Goal: Task Accomplishment & Management: Manage account settings

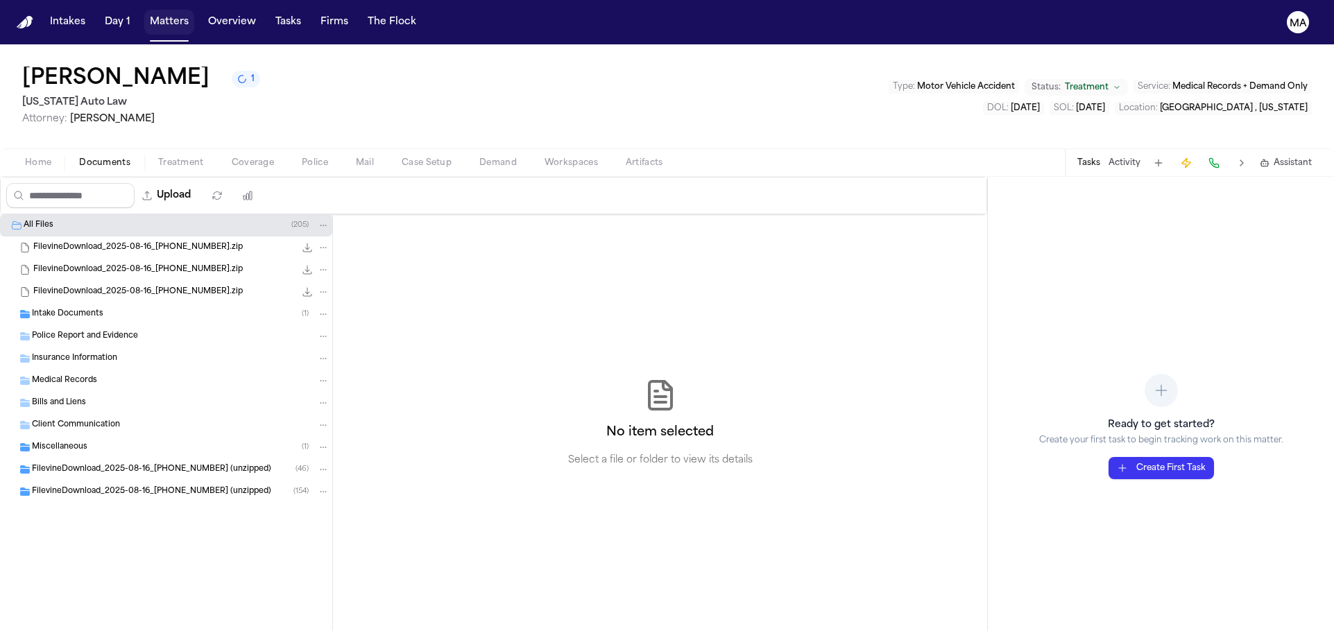
click at [144, 13] on button "Matters" at bounding box center [169, 22] width 50 height 25
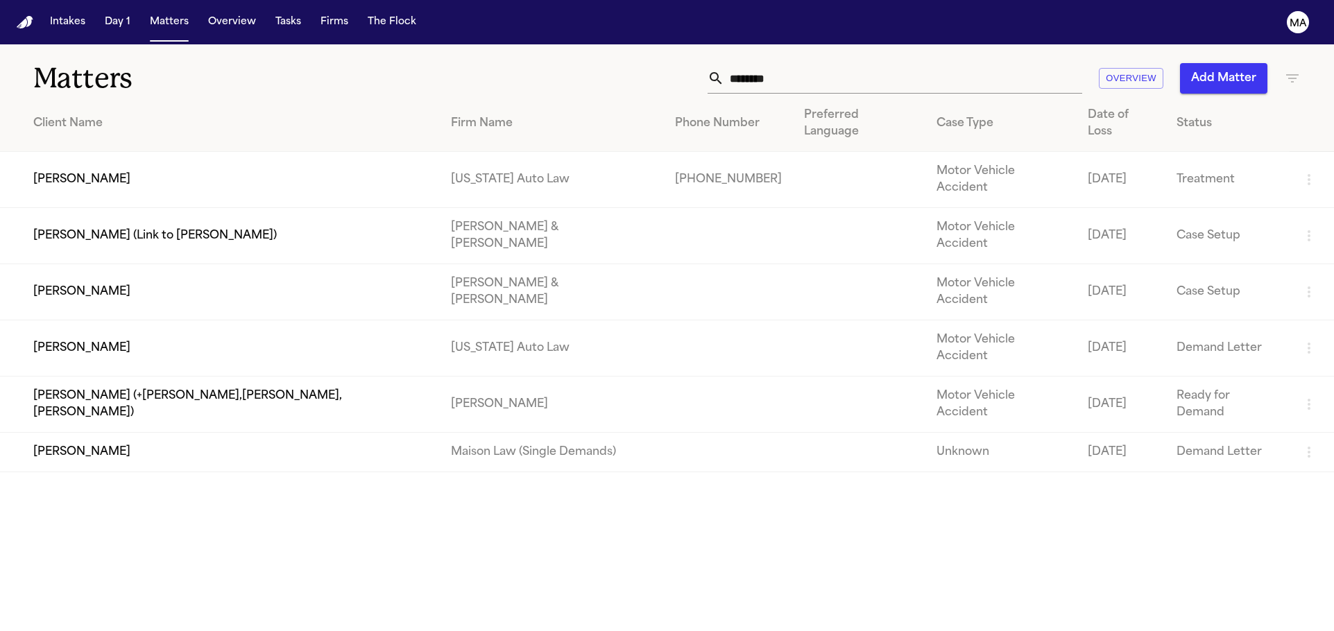
click at [968, 63] on input "********" at bounding box center [903, 78] width 358 height 31
drag, startPoint x: 937, startPoint y: 48, endPoint x: 664, endPoint y: 40, distance: 272.8
click at [795, 44] on div "Matters ******** Overview Add Matter" at bounding box center [667, 69] width 1334 height 51
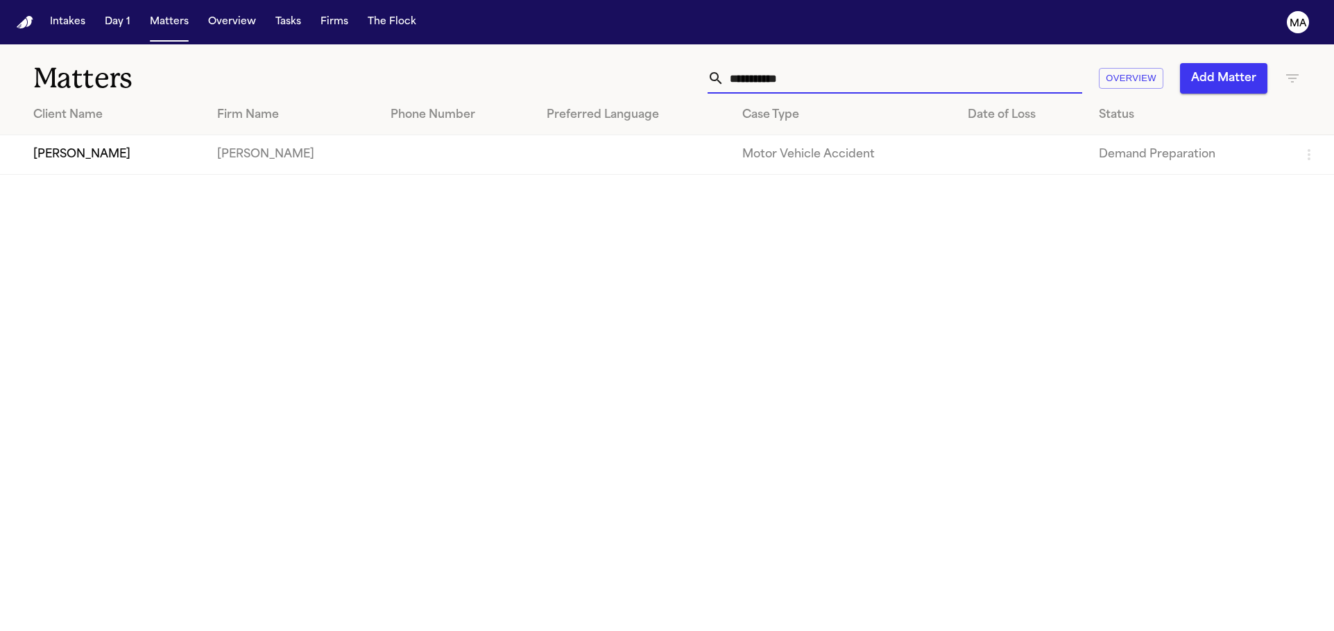
type input "**********"
click at [111, 135] on td "[PERSON_NAME]" at bounding box center [103, 155] width 206 height 40
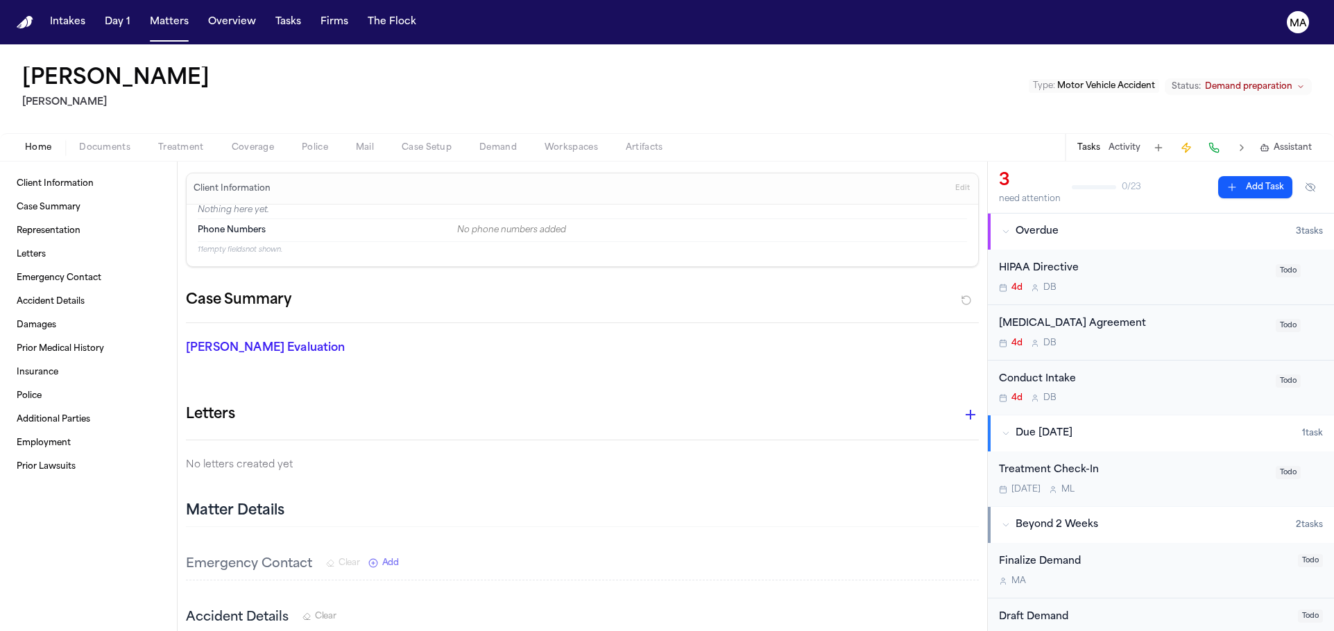
click at [305, 550] on div "Emergency Contact Clear Add" at bounding box center [582, 565] width 793 height 31
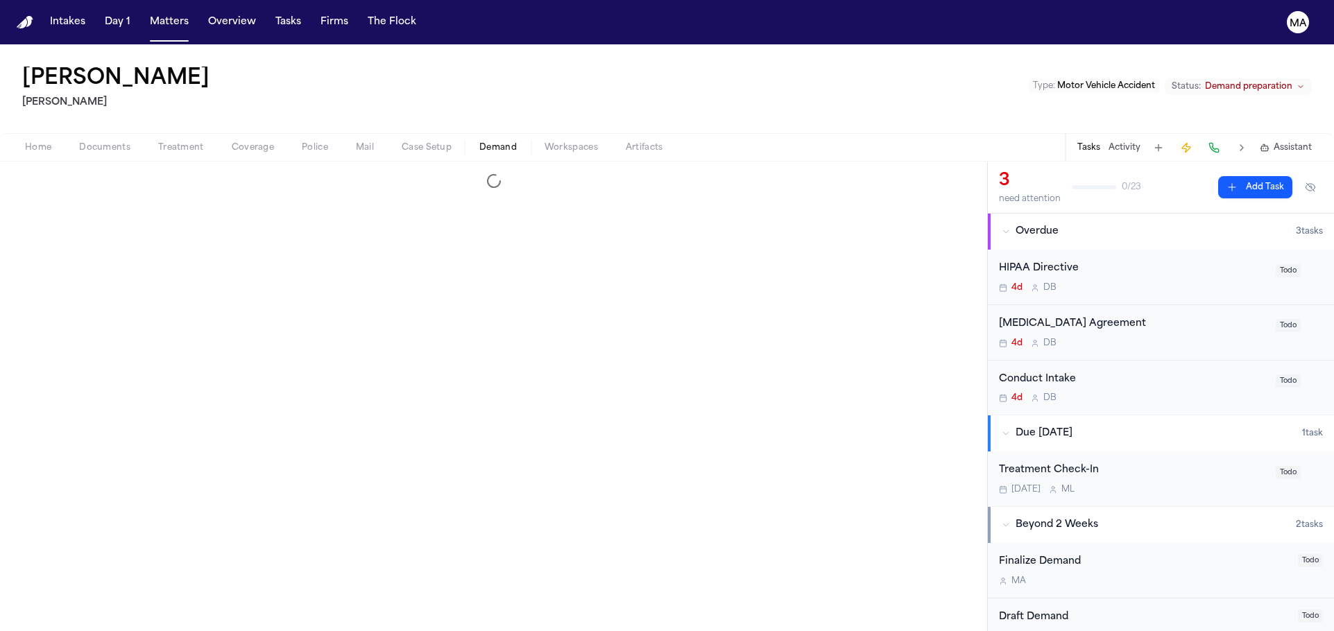
click at [479, 142] on span "Demand" at bounding box center [497, 147] width 37 height 11
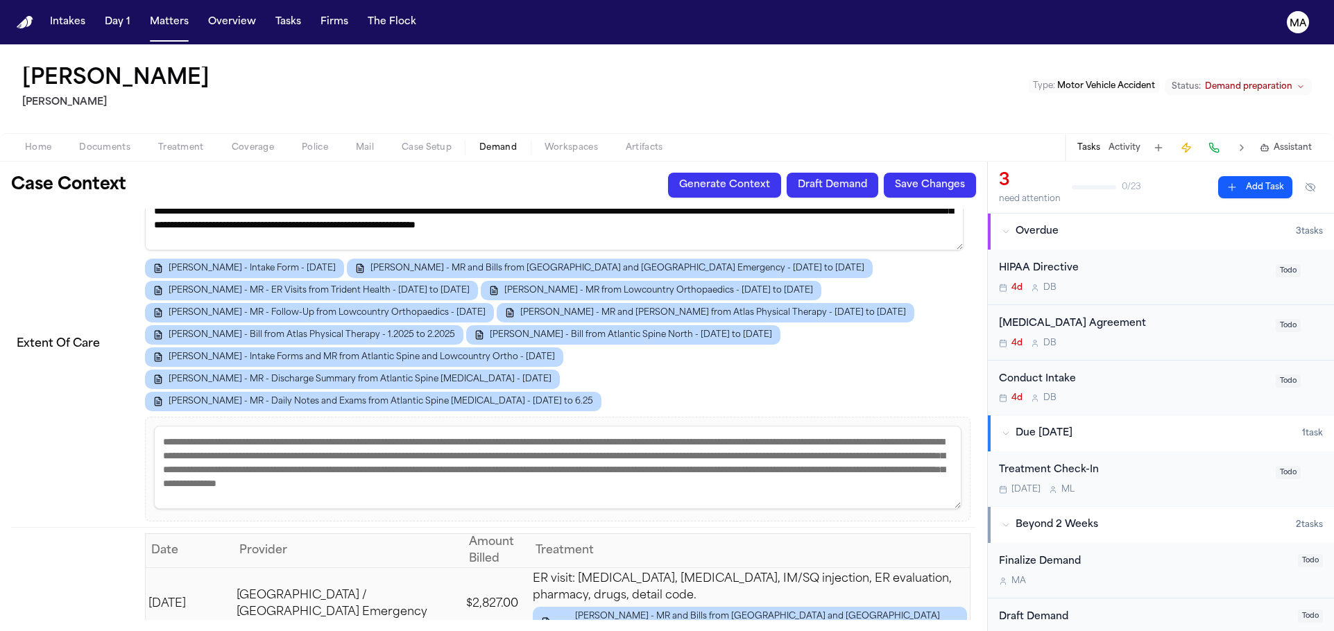
scroll to position [3182, 0]
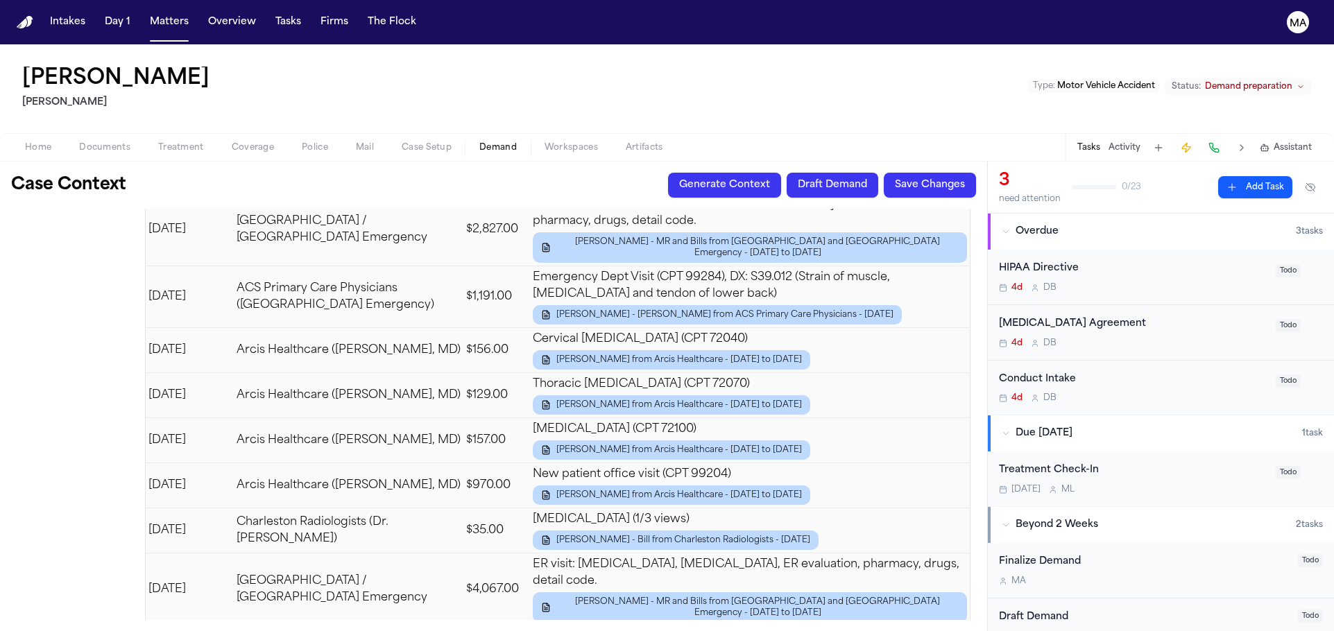
click at [389, 162] on div "Case Context Generate Context Draft Demand Save Changes Field Value Coverage De…" at bounding box center [493, 397] width 987 height 470
click at [545, 142] on span "Workspaces" at bounding box center [571, 147] width 53 height 11
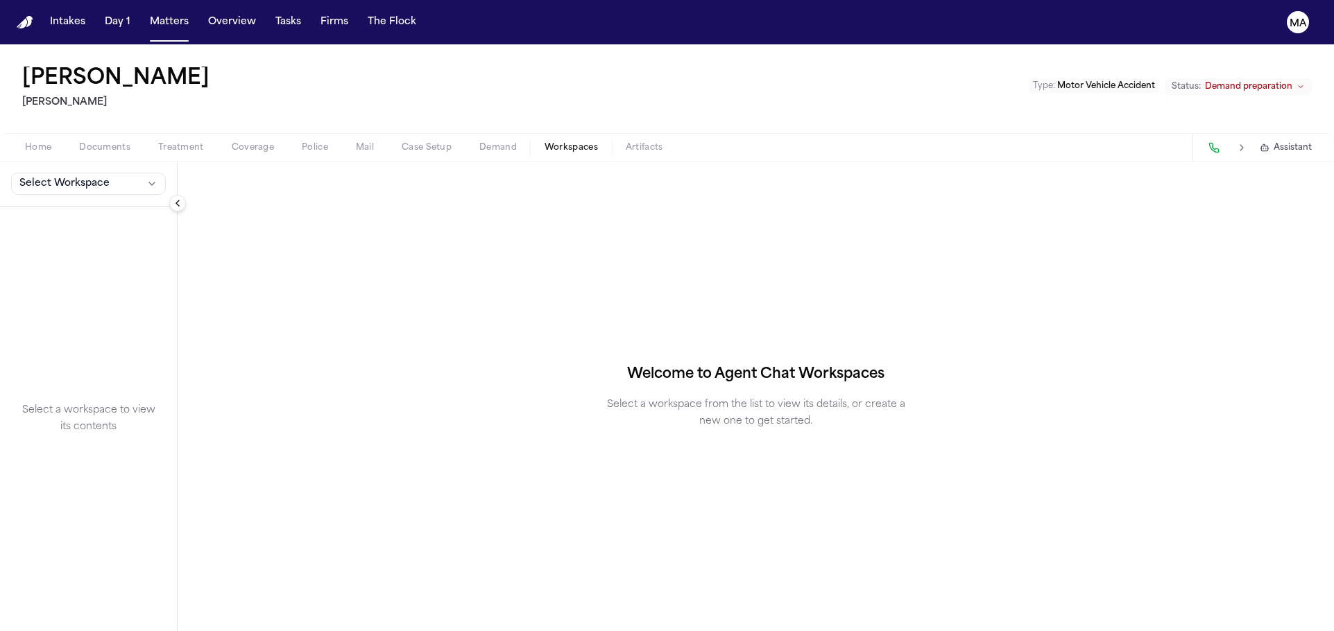
click at [49, 177] on span "Select Workspace" at bounding box center [64, 184] width 90 height 14
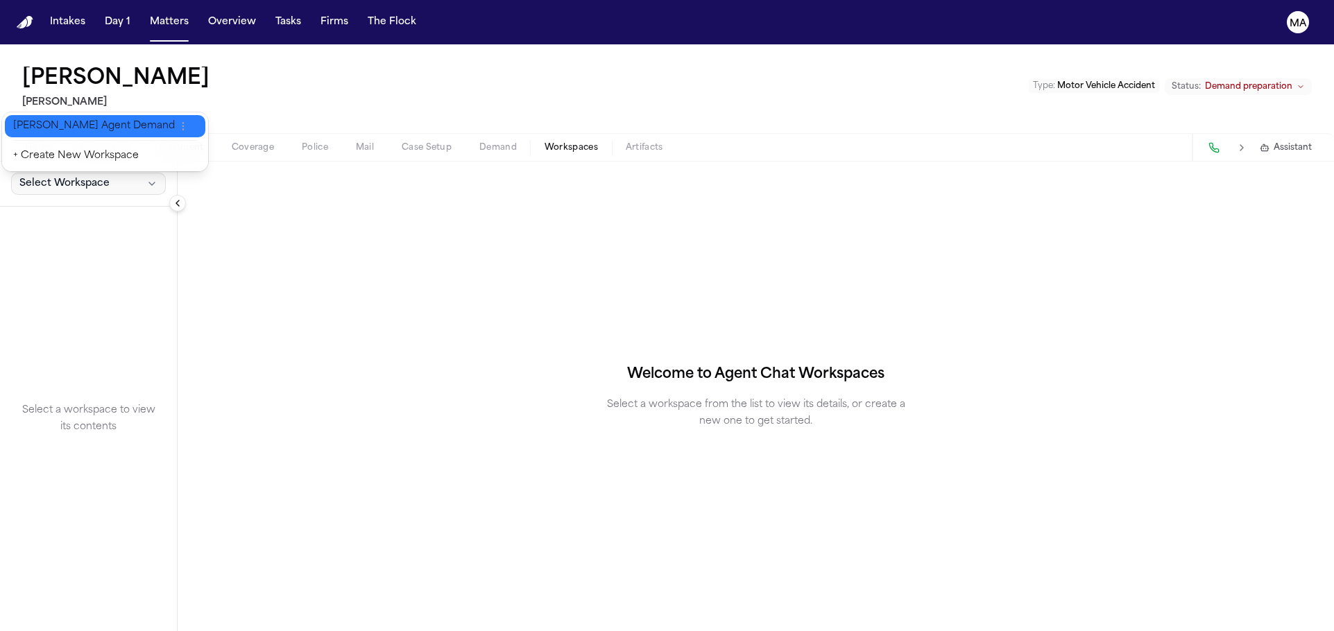
click at [59, 119] on span "Finch Agent Demand" at bounding box center [94, 126] width 162 height 14
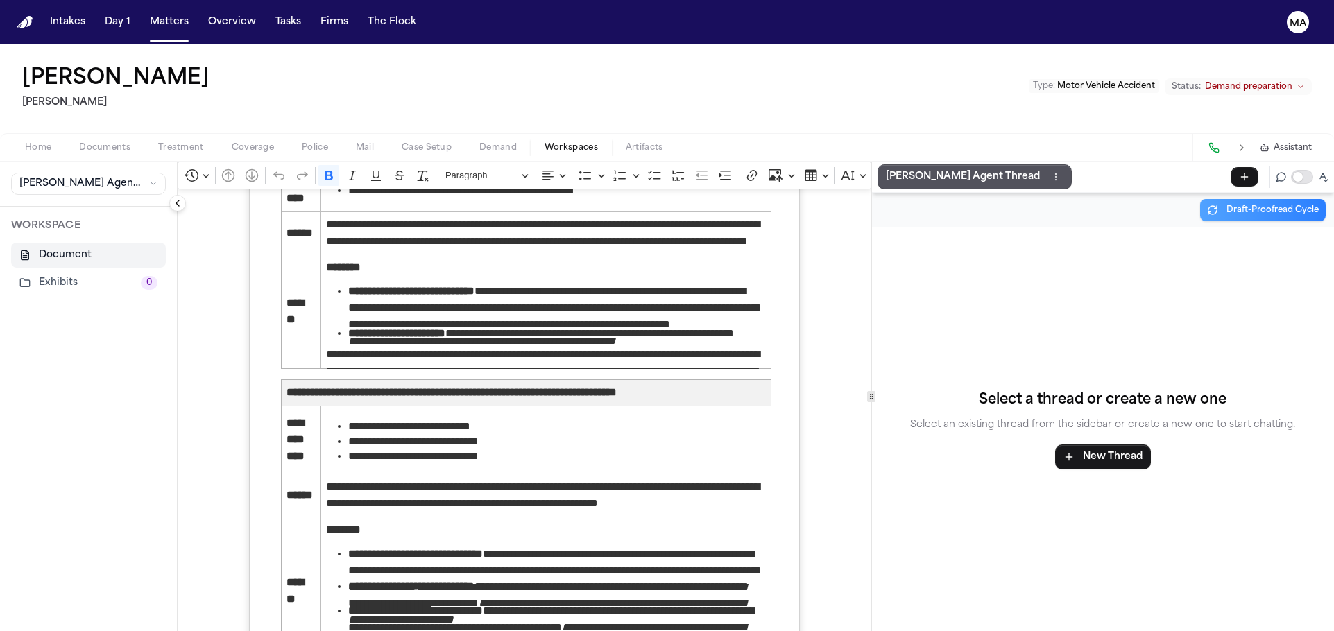
scroll to position [3045, 0]
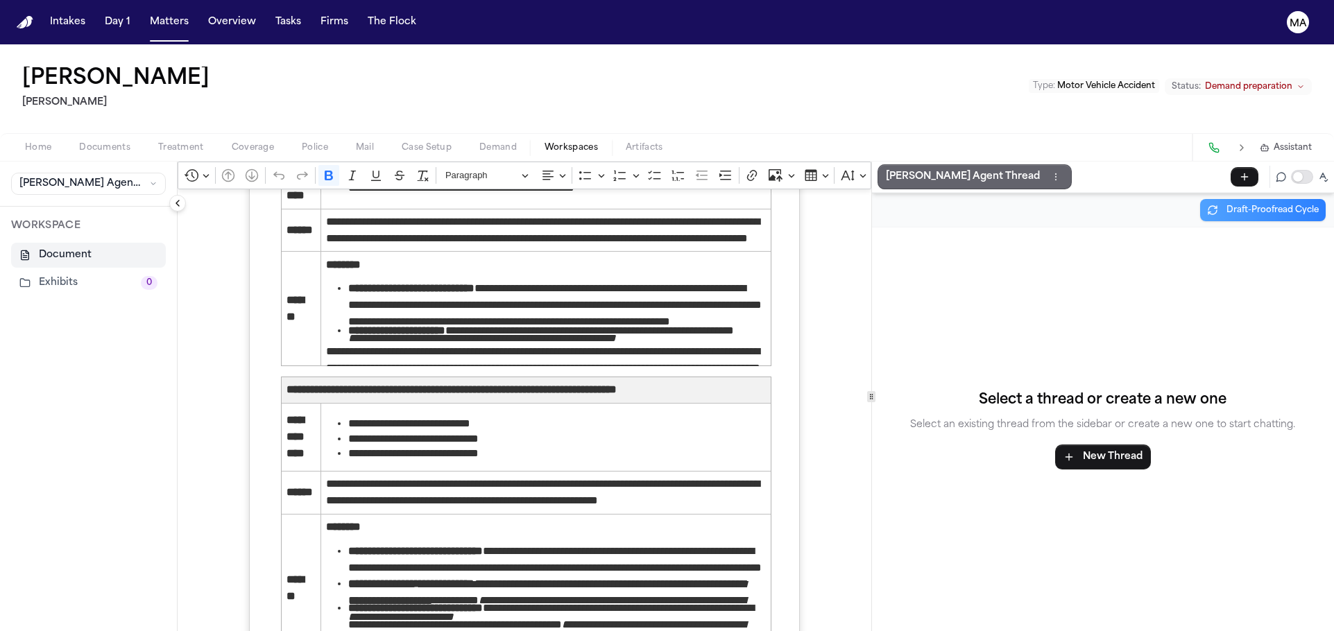
click at [886, 169] on p "Finch Agent Thread" at bounding box center [963, 177] width 154 height 17
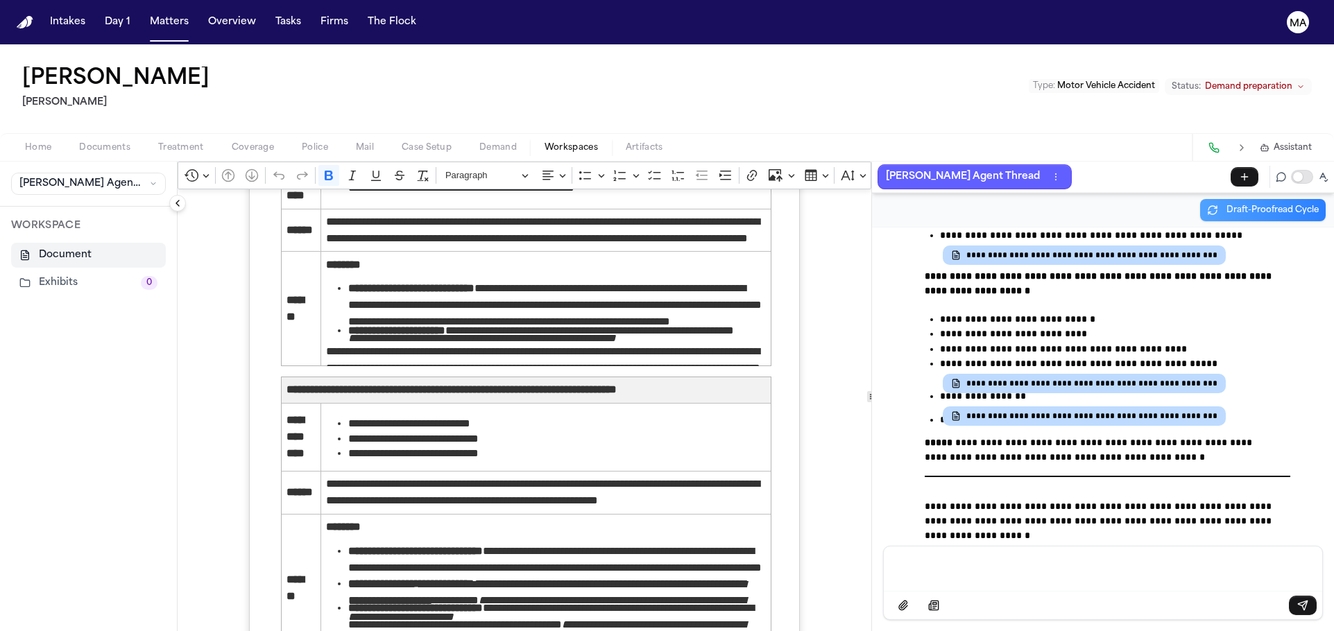
scroll to position [36208, 0]
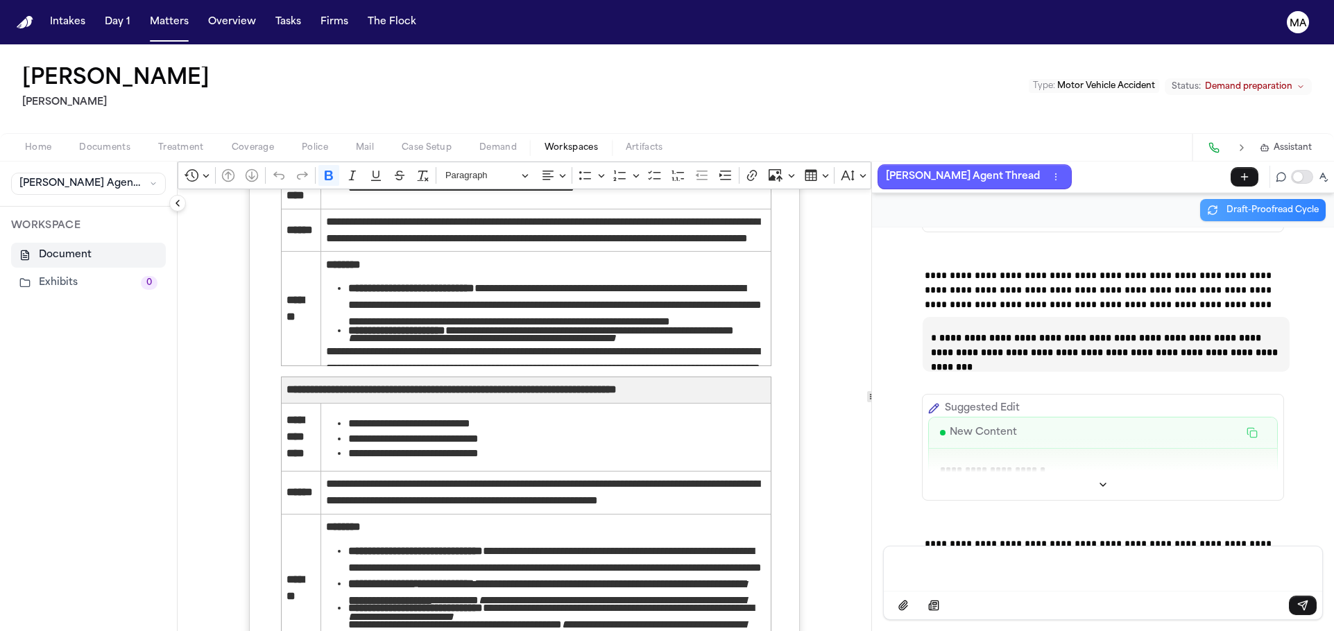
click at [918, 44] on div "Willie Williams Yanni Law Type : Motor Vehicle Accident Status: Demand preparat…" at bounding box center [667, 88] width 1334 height 89
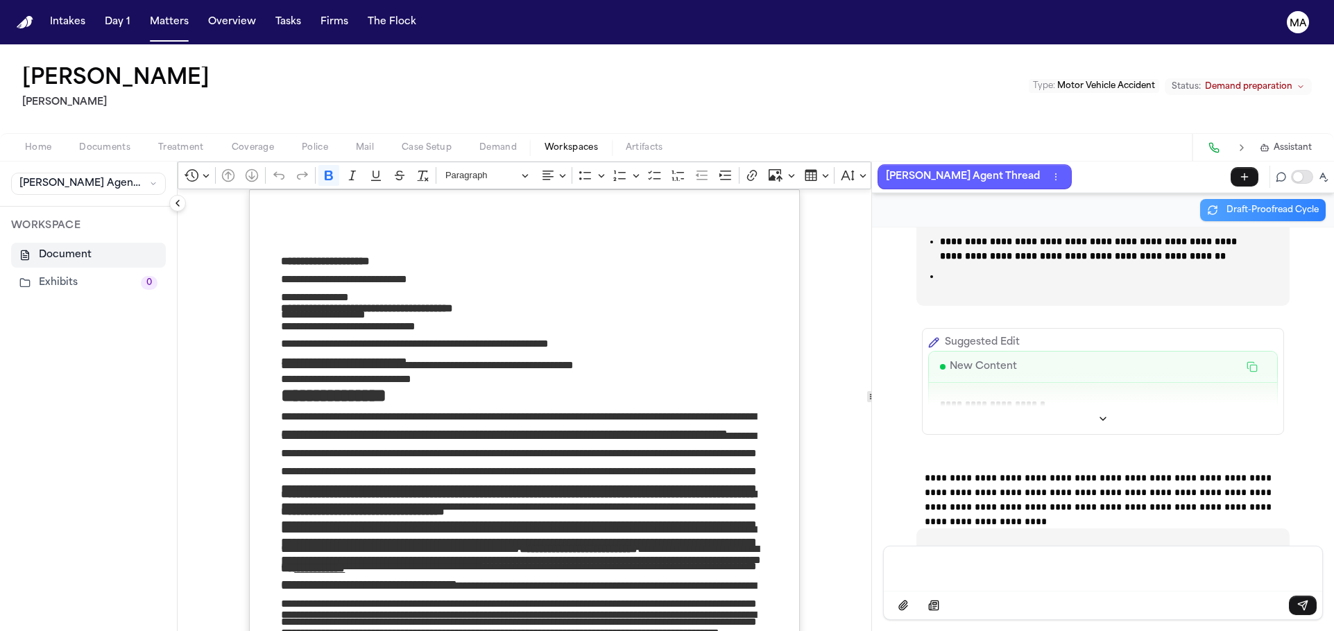
scroll to position [85, 0]
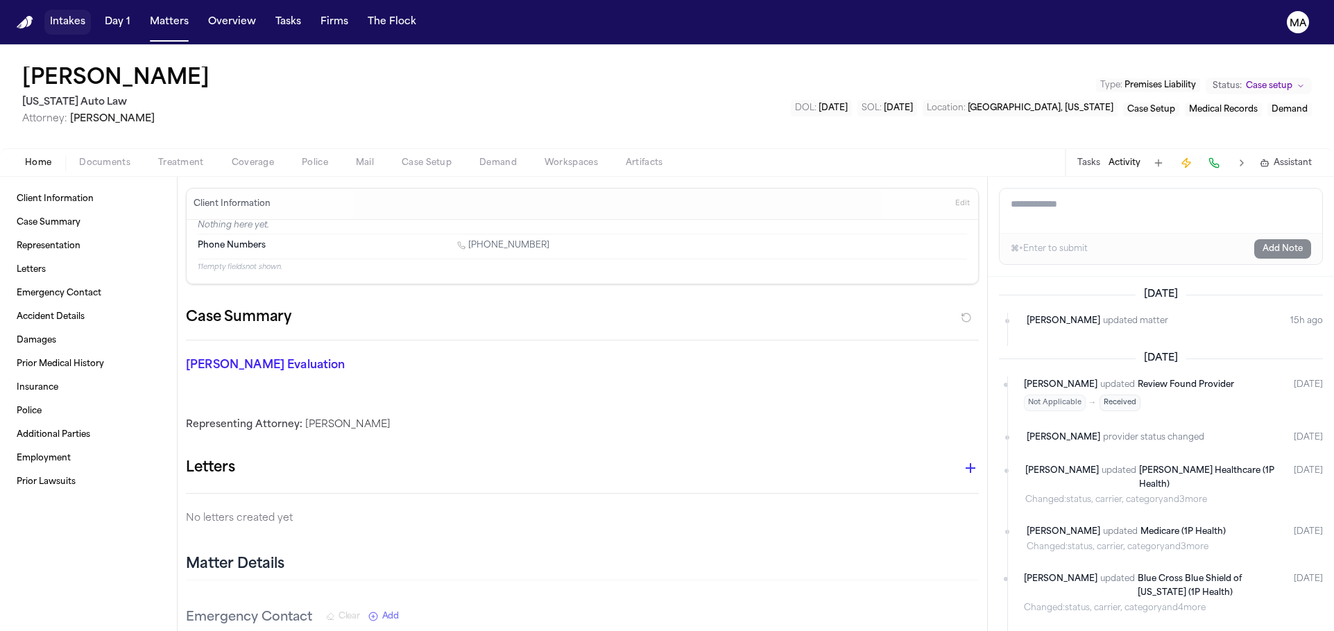
click at [49, 15] on button "Intakes" at bounding box center [67, 22] width 46 height 25
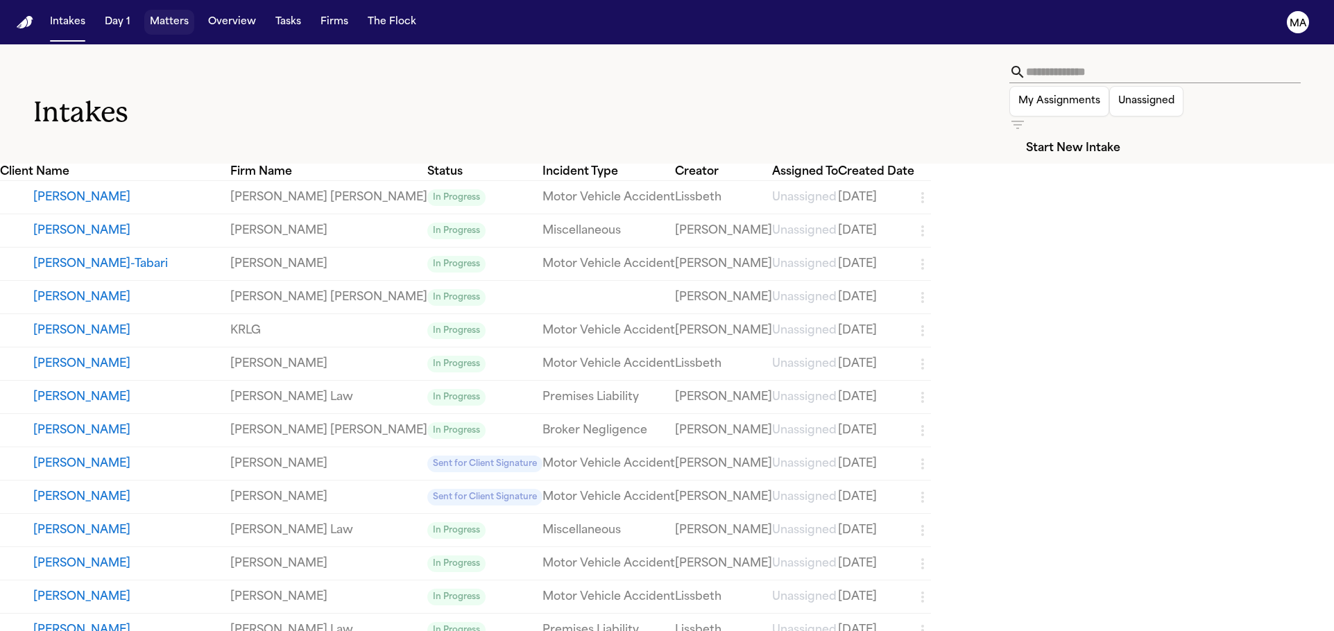
click at [144, 18] on button "Matters" at bounding box center [169, 22] width 50 height 25
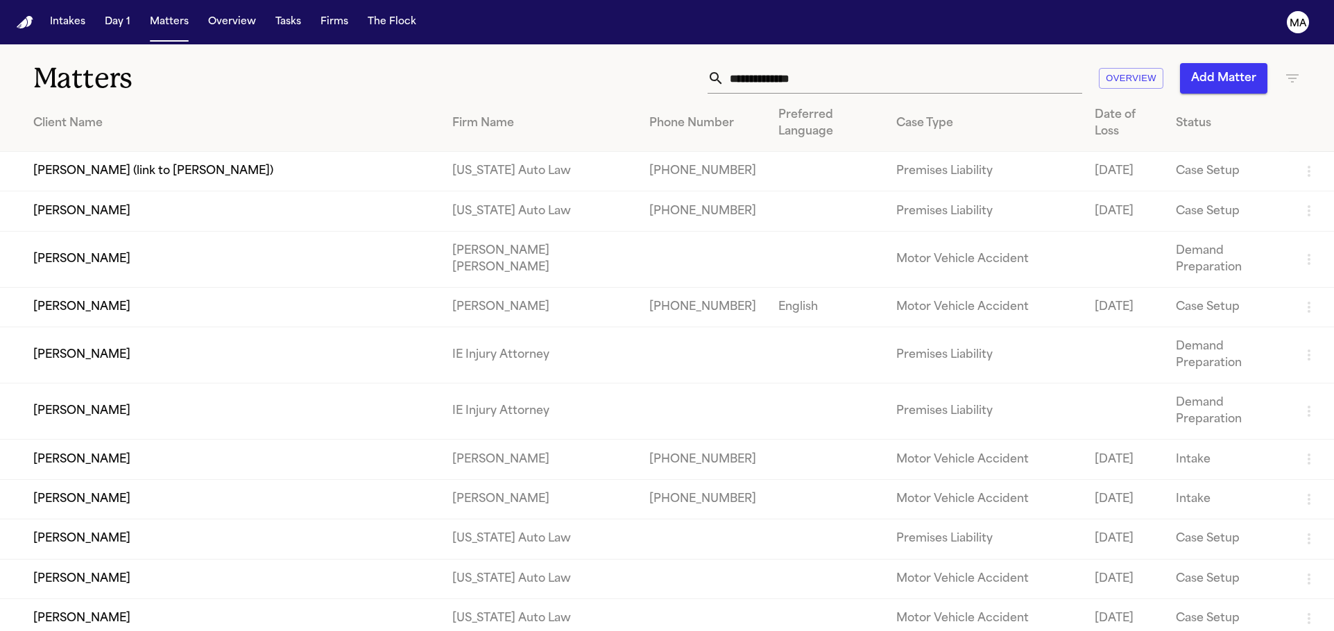
click at [218, 61] on h1 "Matters" at bounding box center [217, 78] width 369 height 35
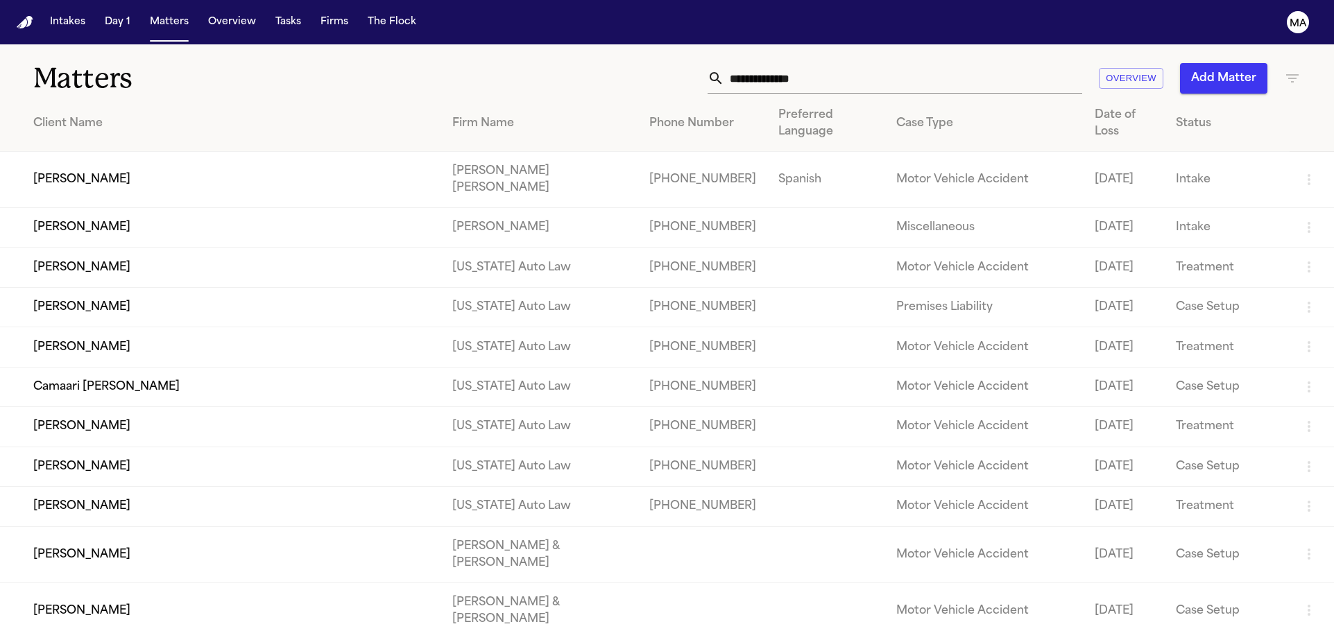
click at [260, 287] on td "[PERSON_NAME]" at bounding box center [220, 307] width 441 height 40
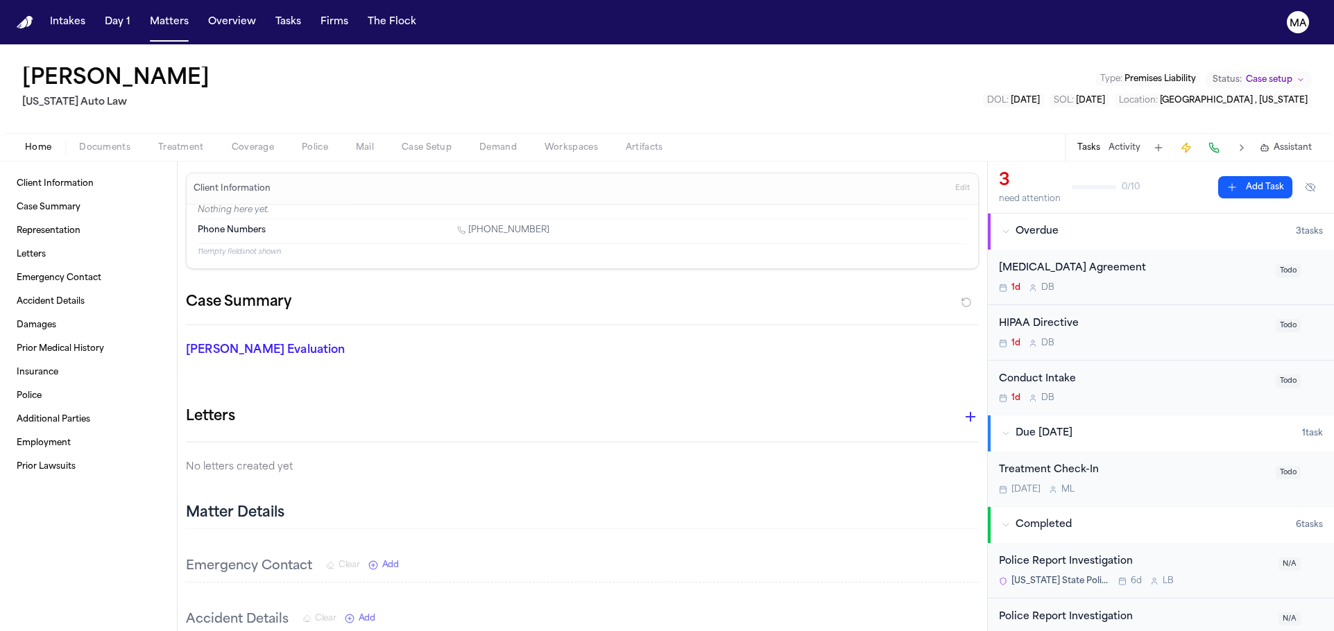
click at [80, 133] on div "Home Documents Treatment Coverage Police Mail Case Setup Demand Workspaces Arti…" at bounding box center [667, 147] width 1334 height 28
click at [79, 142] on span "Documents" at bounding box center [104, 147] width 51 height 11
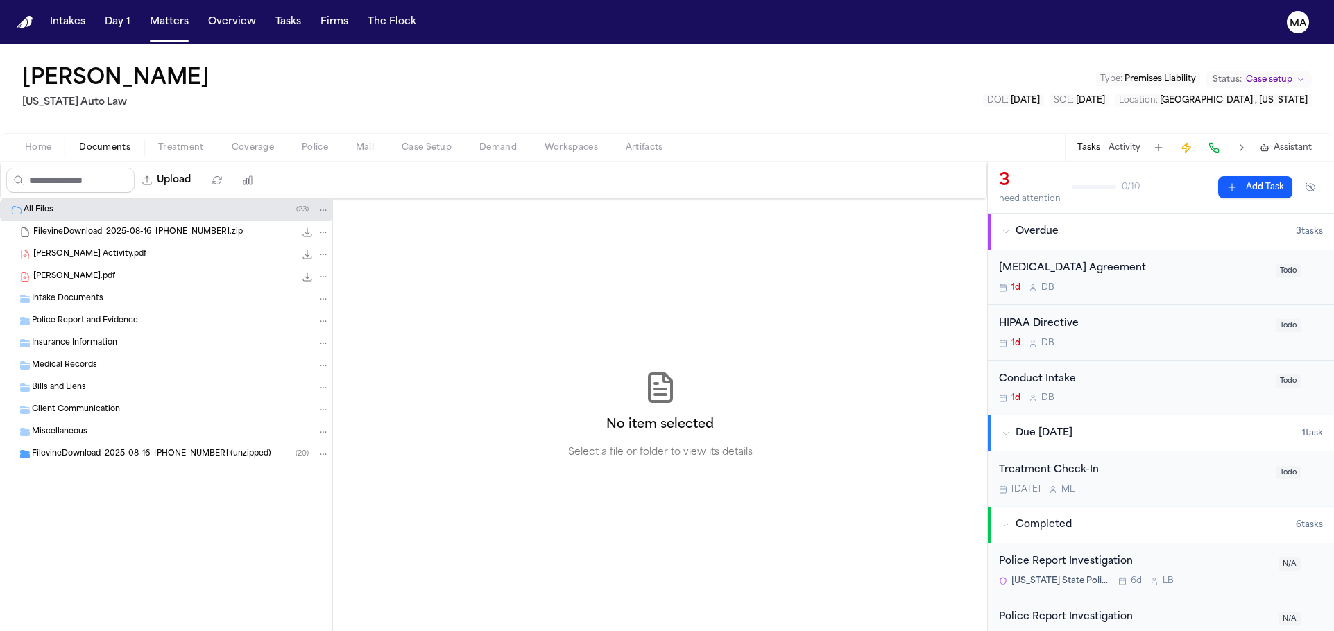
click at [119, 449] on span "FilevineDownload_2025-08-16_20-50-34-831 (unzipped)" at bounding box center [151, 455] width 239 height 12
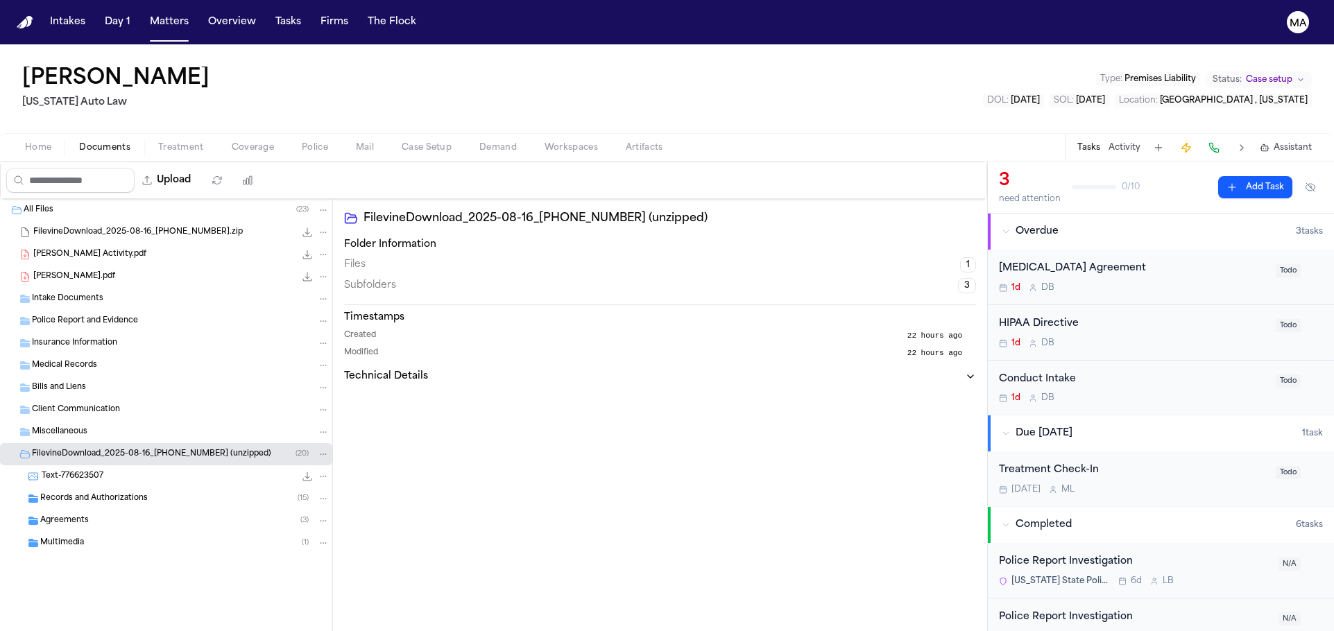
click at [104, 488] on div "Records and Authorizations ( 15 )" at bounding box center [166, 499] width 332 height 22
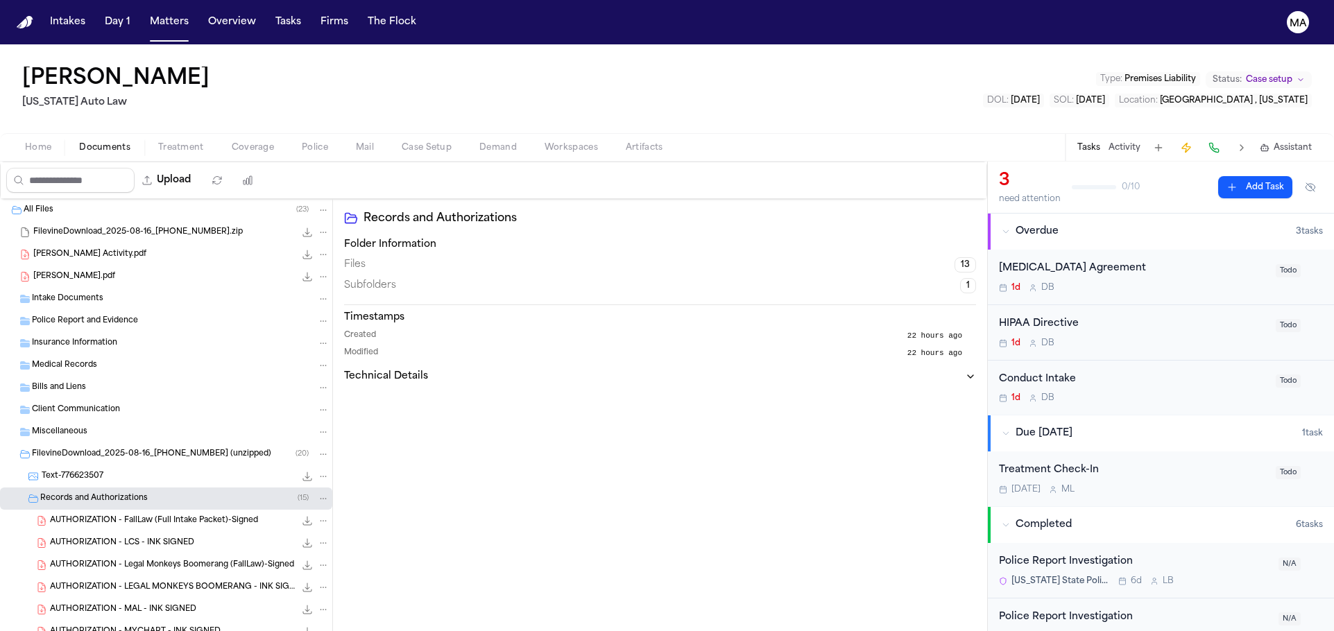
scroll to position [197, 0]
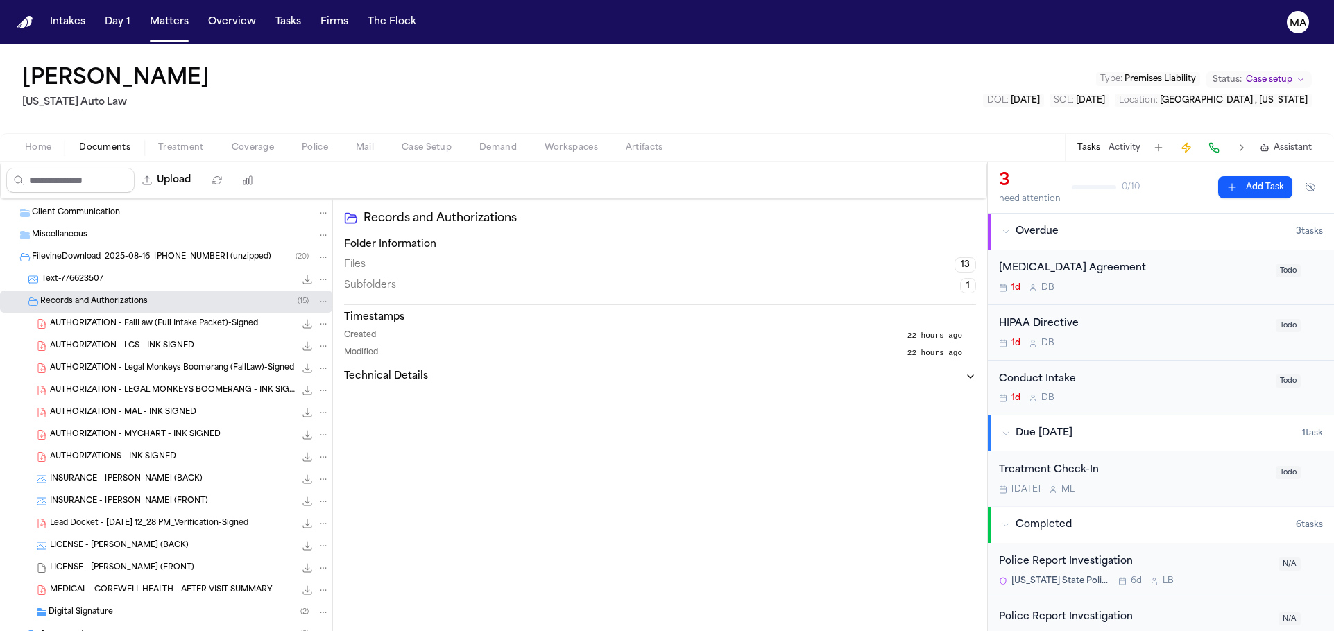
click at [86, 624] on div "Agreements ( 3 )" at bounding box center [166, 635] width 332 height 22
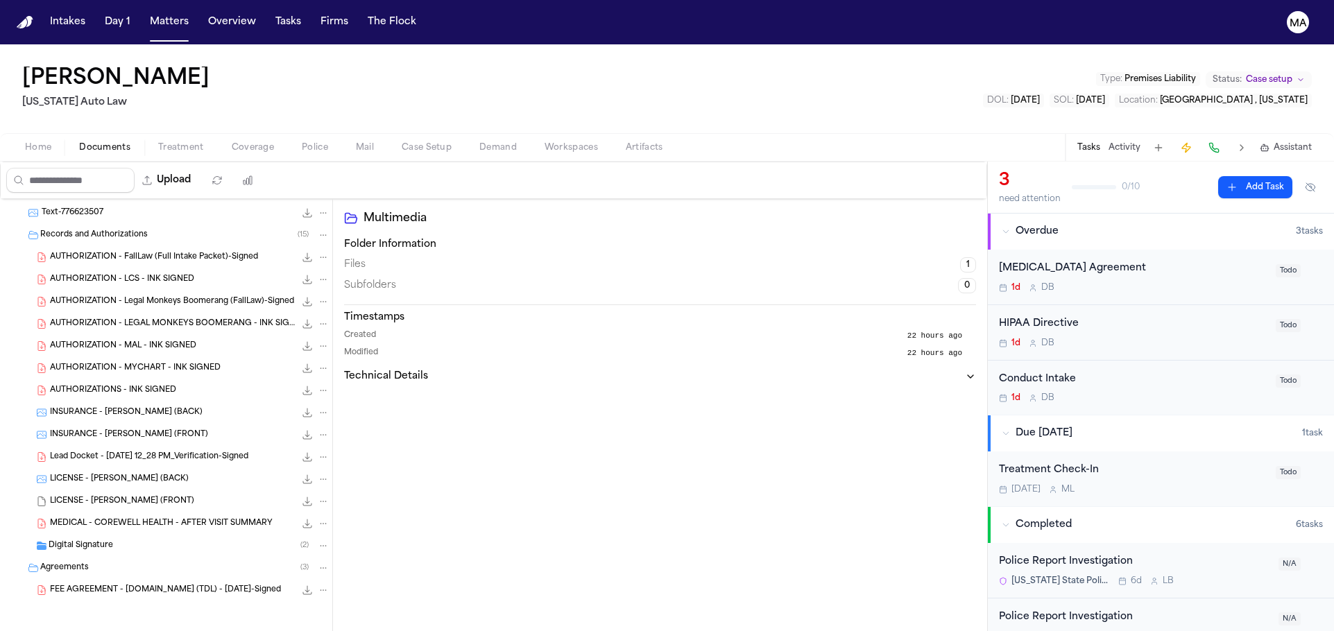
scroll to position [0, 0]
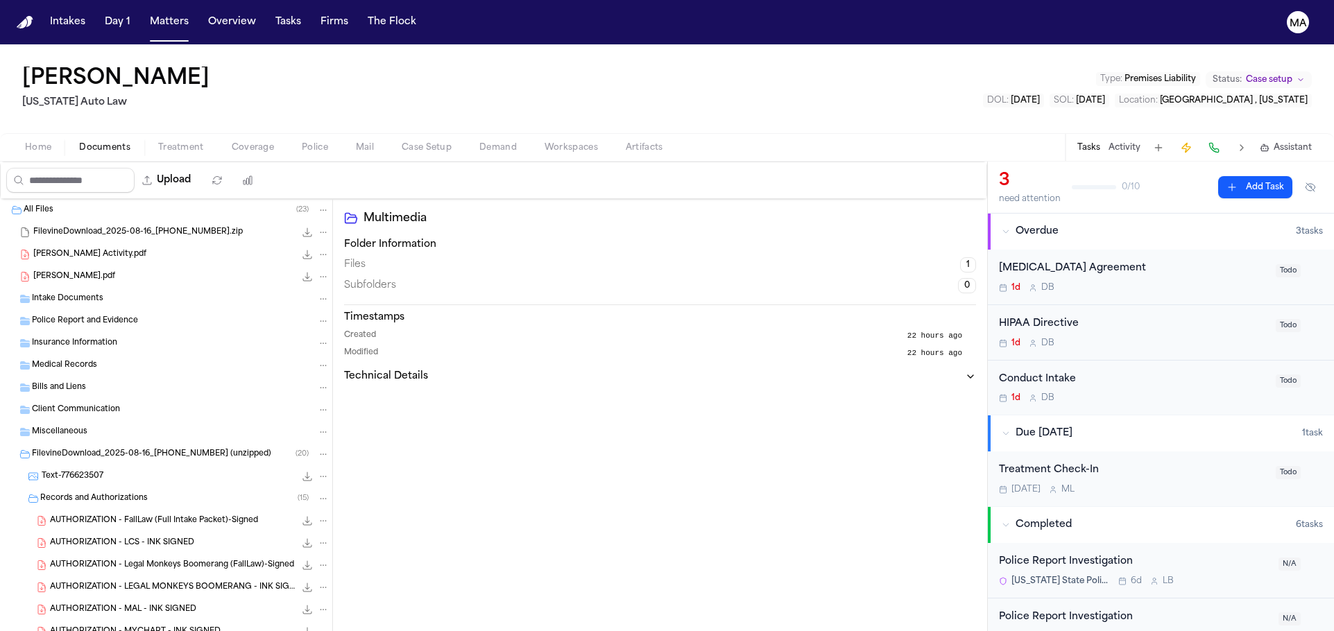
click at [89, 227] on span "FilevineDownload_2025-08-16_20-50-34-831.zip" at bounding box center [138, 233] width 210 height 12
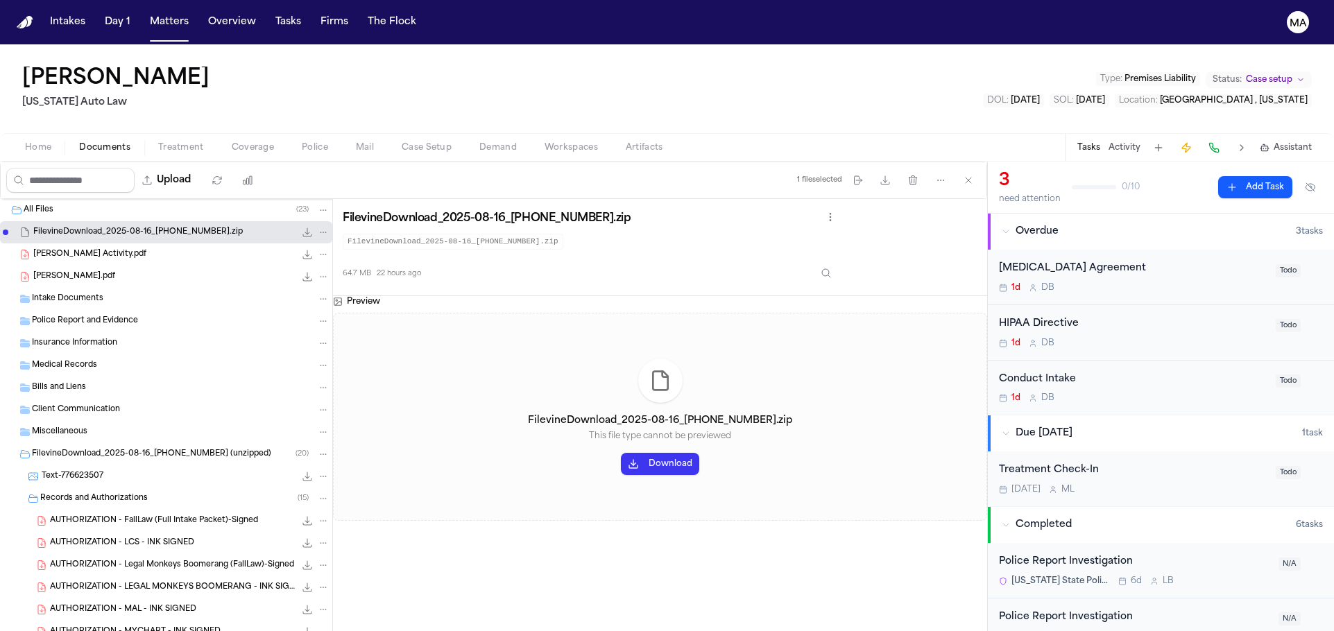
click at [80, 271] on span "Fleming, Francois Intake.pdf" at bounding box center [74, 277] width 82 height 12
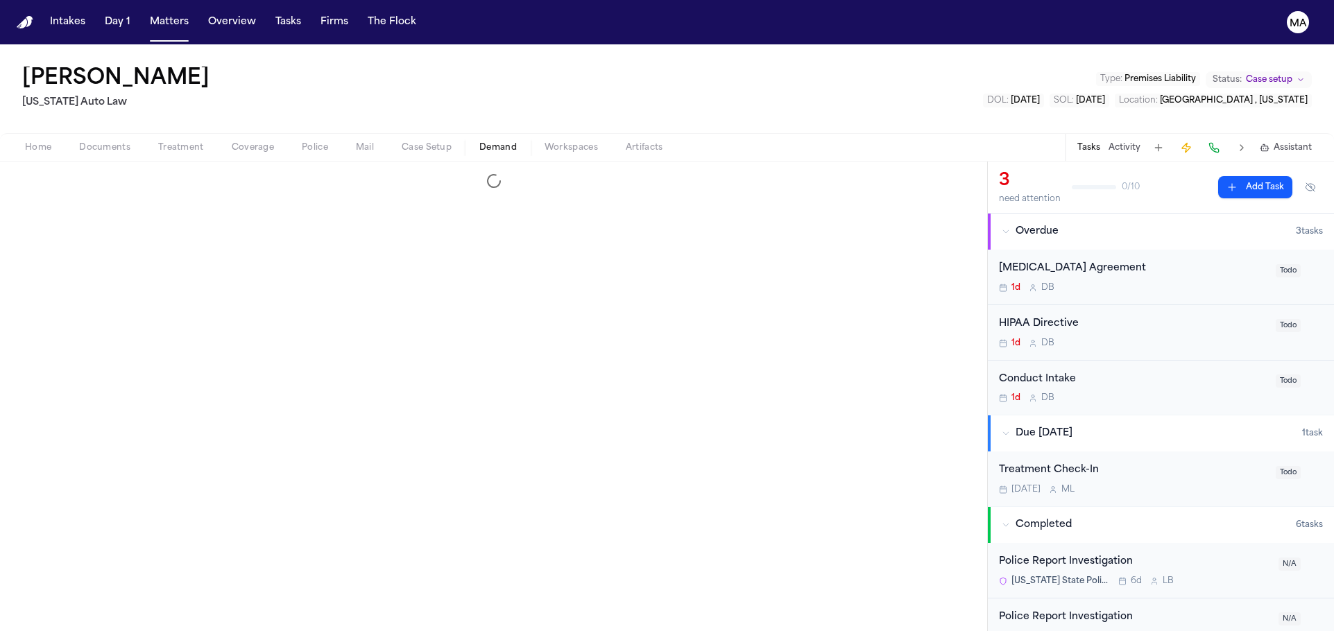
click at [479, 142] on span "Demand" at bounding box center [497, 147] width 37 height 11
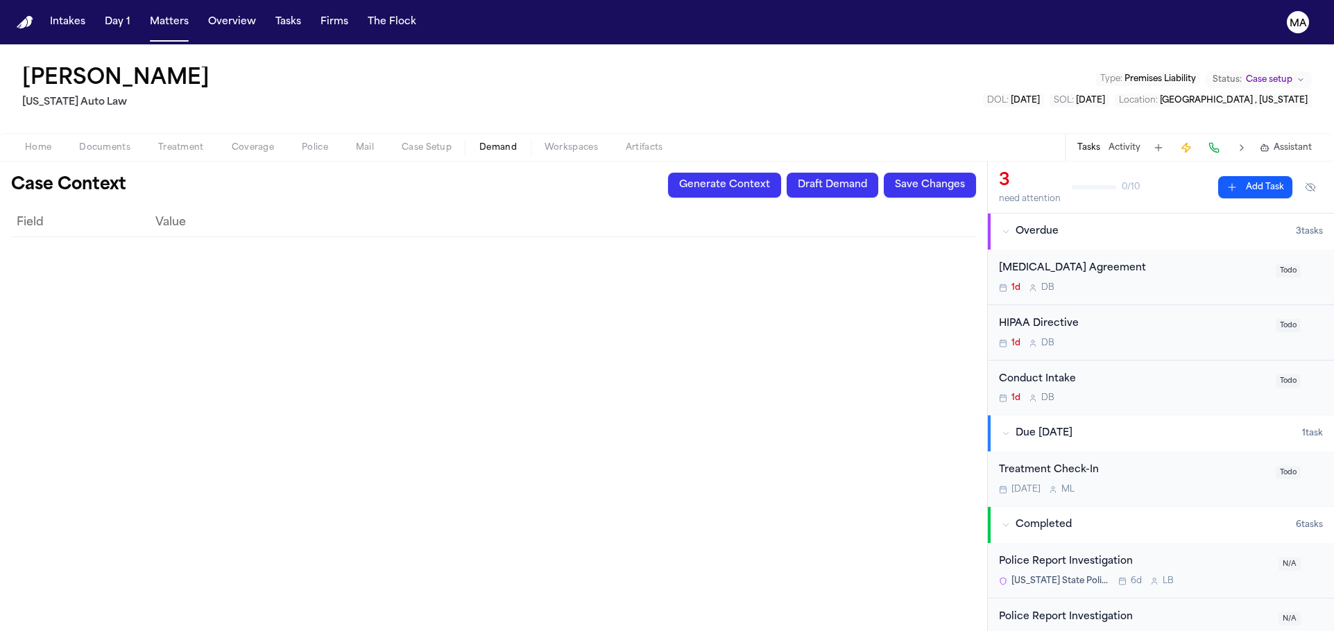
click at [781, 173] on button "Generate Context" at bounding box center [724, 185] width 113 height 25
click at [144, 15] on button "Matters" at bounding box center [169, 22] width 50 height 25
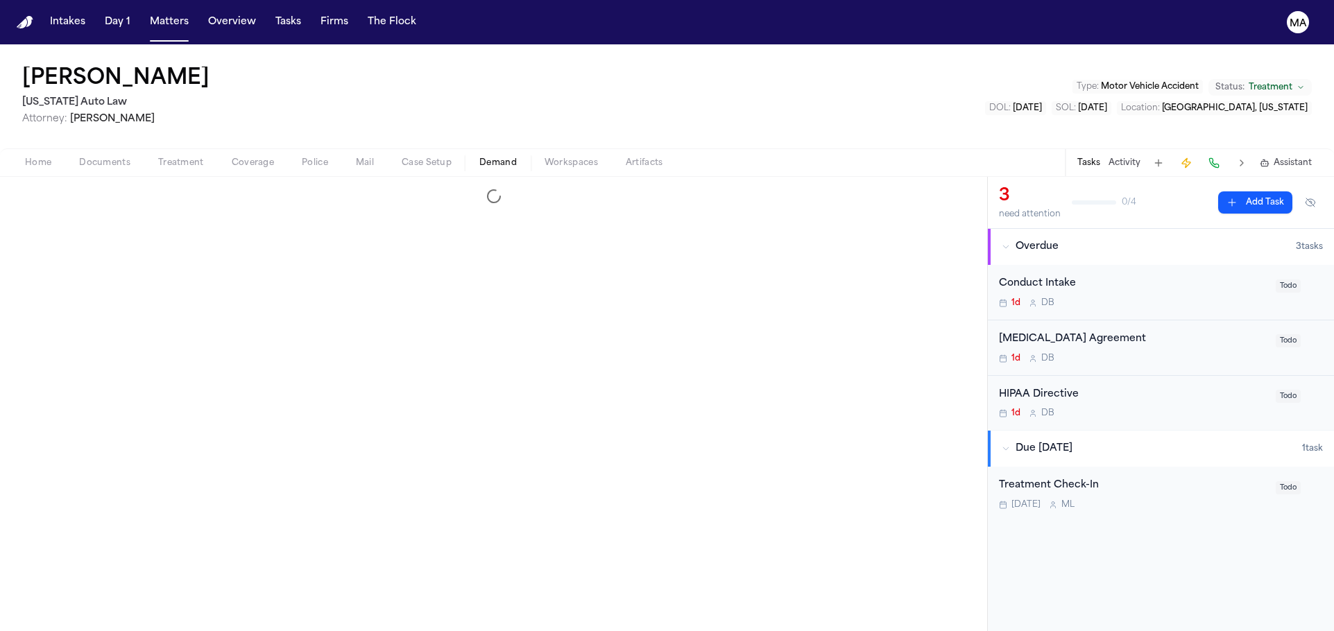
click at [479, 158] on span "Demand" at bounding box center [497, 163] width 37 height 11
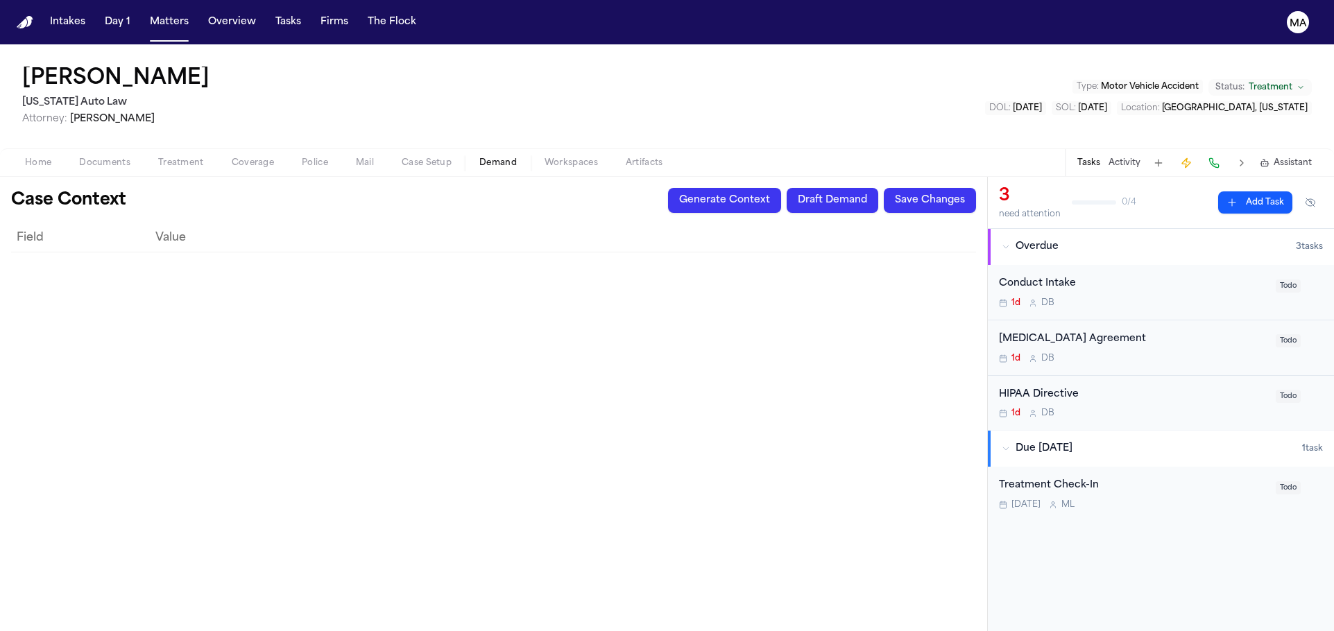
click at [781, 188] on button "Generate Context" at bounding box center [724, 200] width 113 height 25
click at [144, 10] on button "Matters" at bounding box center [169, 22] width 50 height 25
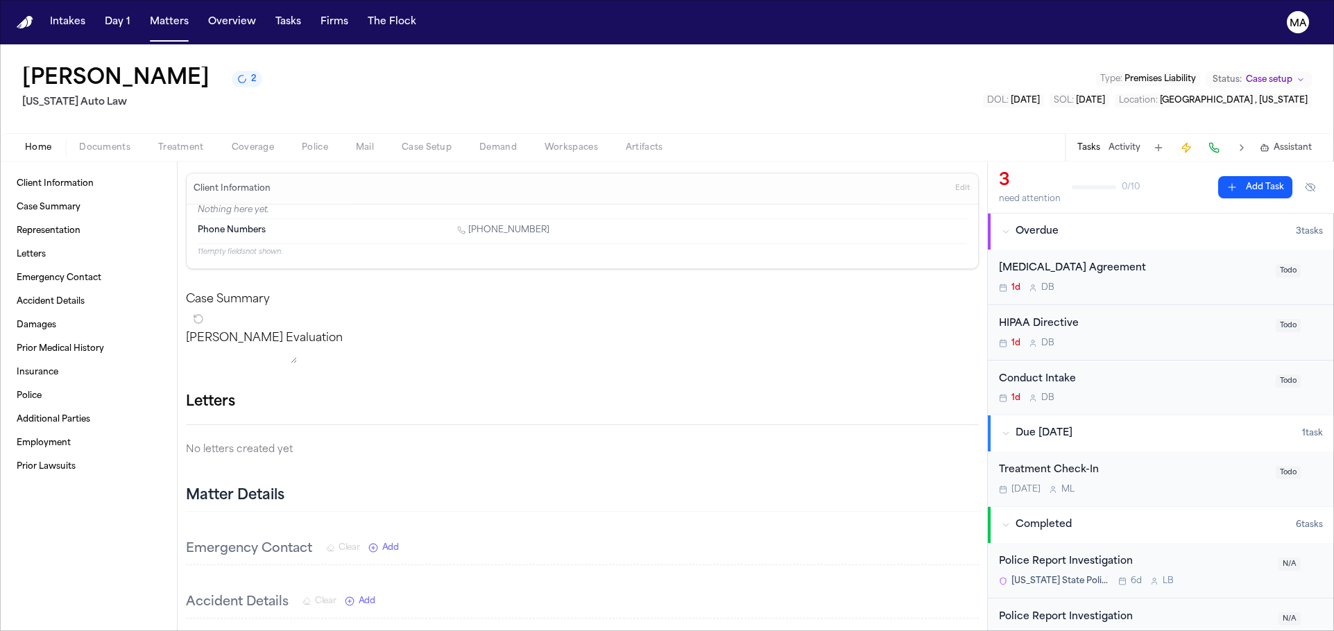
click at [251, 74] on span "2" at bounding box center [254, 79] width 6 height 11
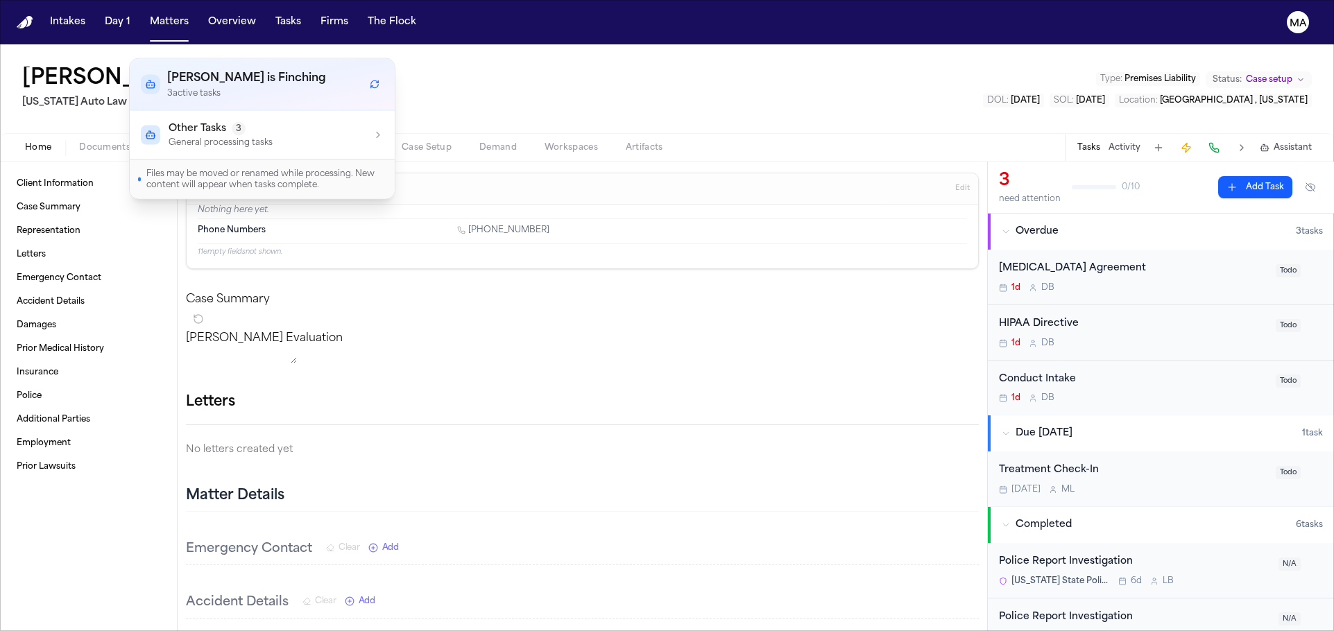
click at [242, 119] on button "Other Tasks 3 General processing tasks" at bounding box center [262, 135] width 265 height 49
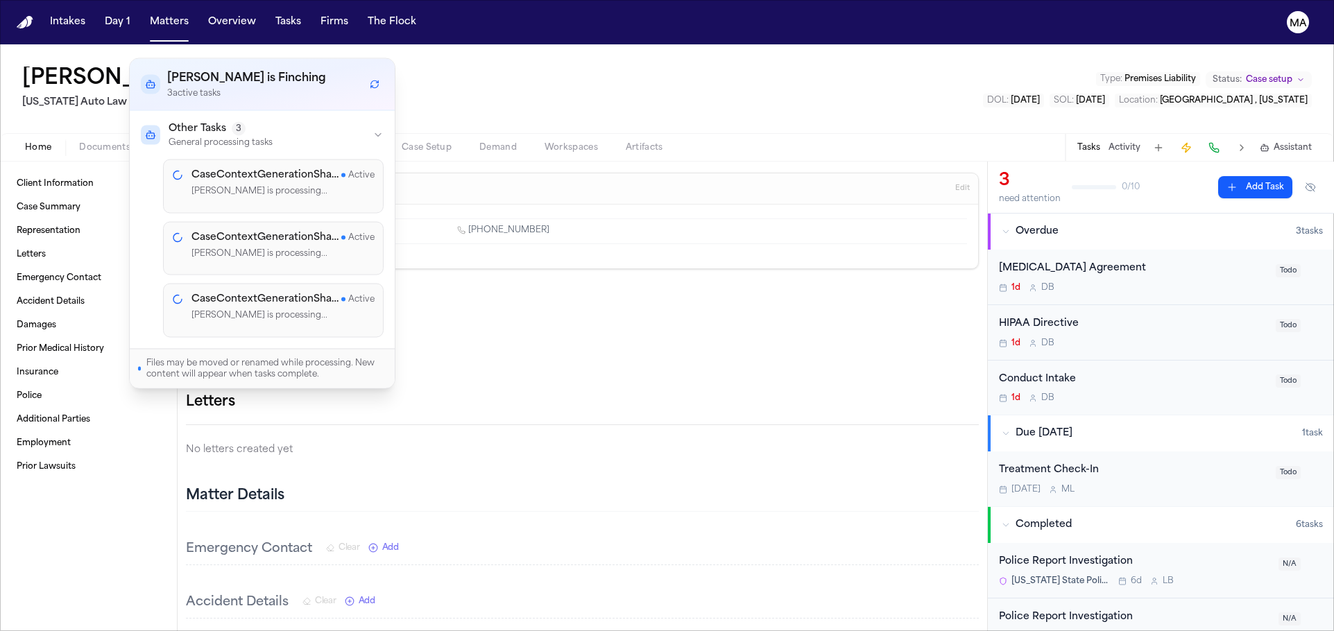
click at [382, 44] on div "[PERSON_NAME] 3 [US_STATE] Auto Law Type : Premises Liability Status: Case setu…" at bounding box center [667, 88] width 1334 height 89
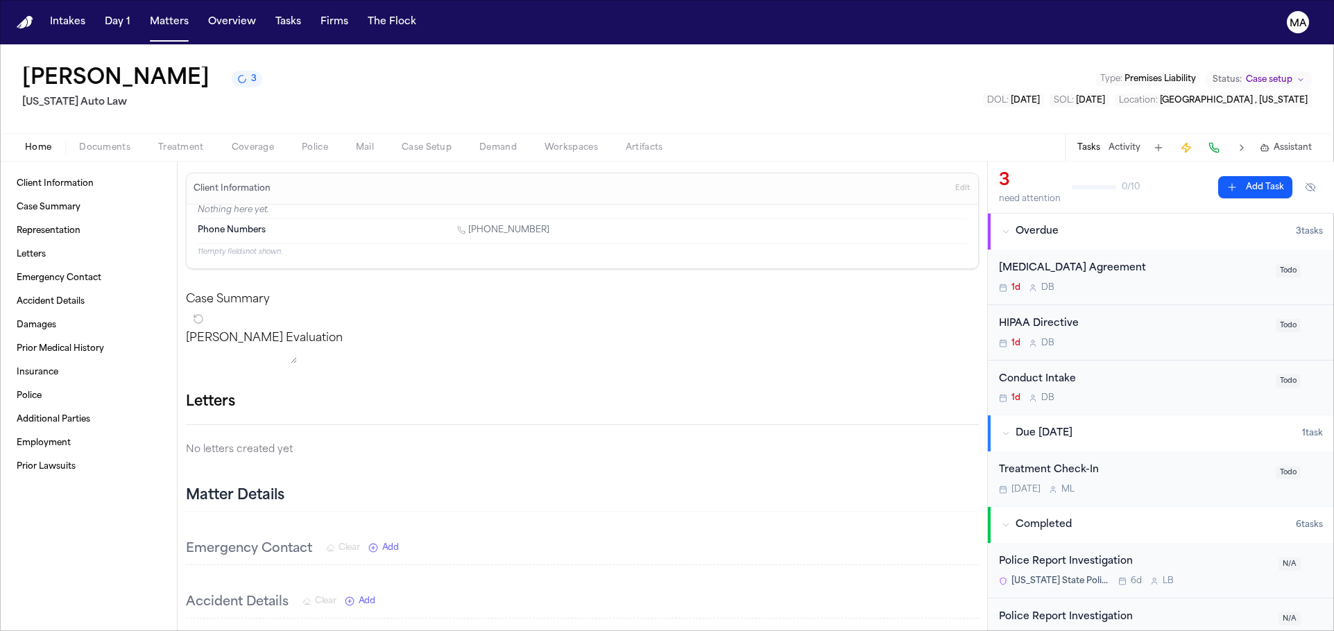
click at [1298, 142] on span "Assistant" at bounding box center [1293, 147] width 38 height 11
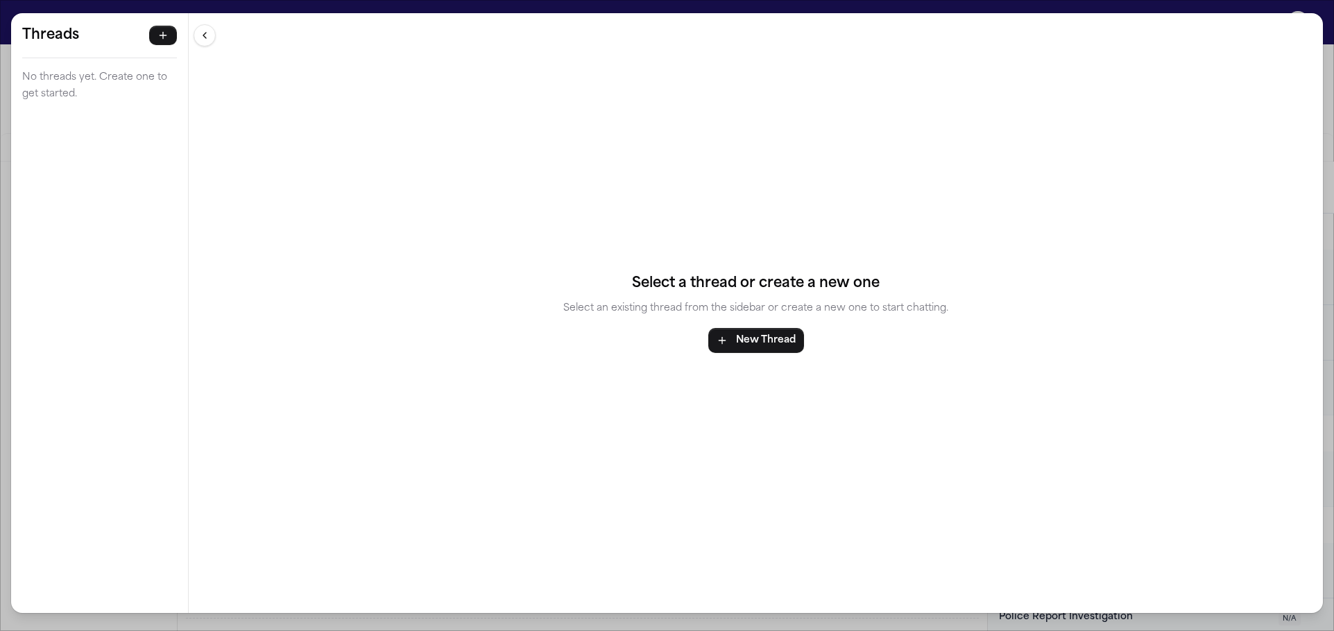
click at [254, 6] on div "Threads No threads yet. Create one to get started. Threads No threads yet. Crea…" at bounding box center [667, 315] width 1334 height 631
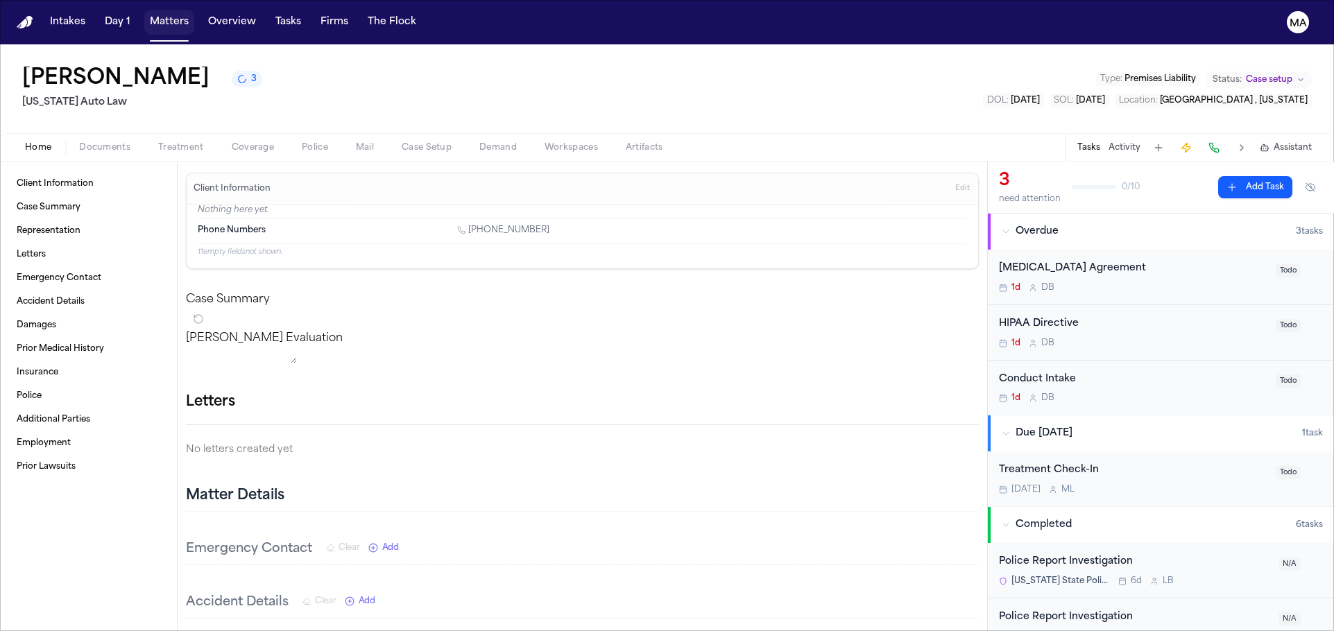
click at [144, 10] on button "Matters" at bounding box center [169, 22] width 50 height 25
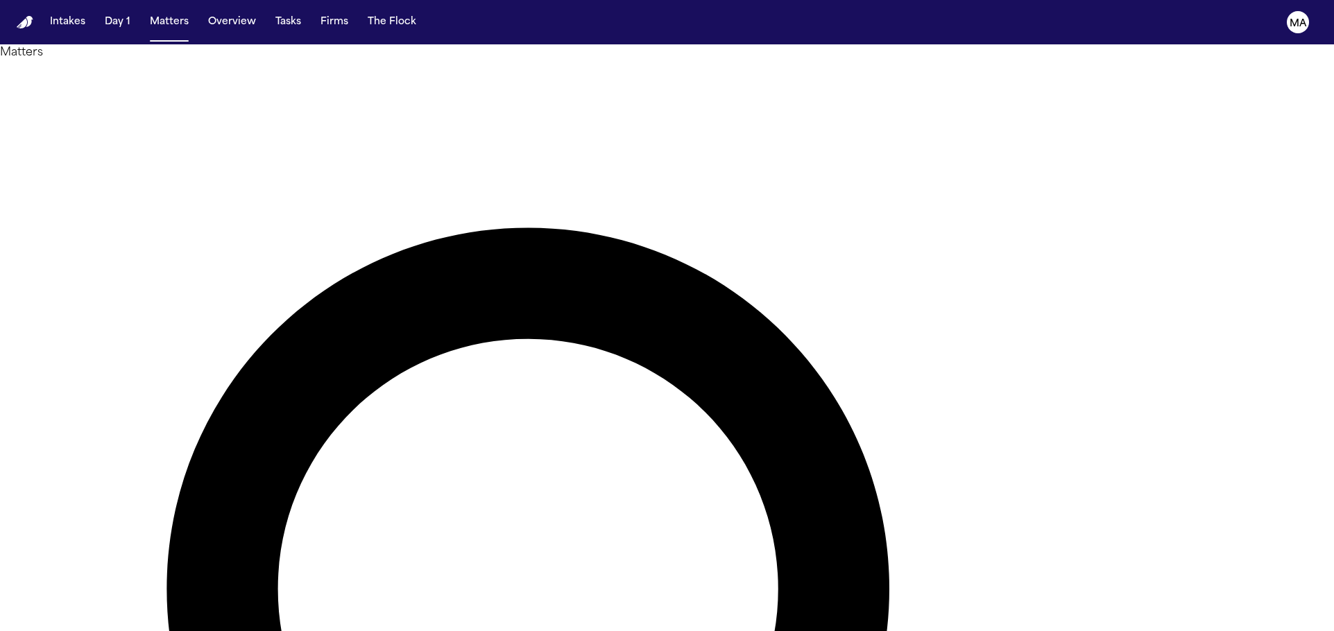
scroll to position [125, 0]
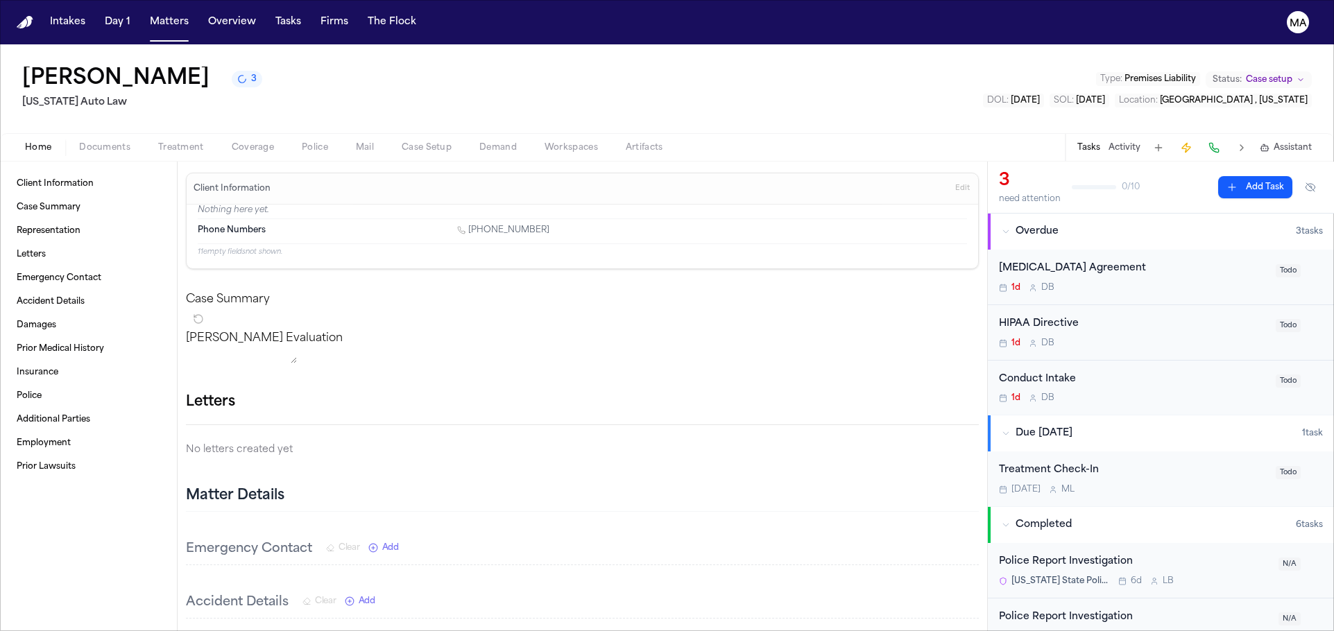
click at [545, 142] on span "Workspaces" at bounding box center [571, 147] width 53 height 11
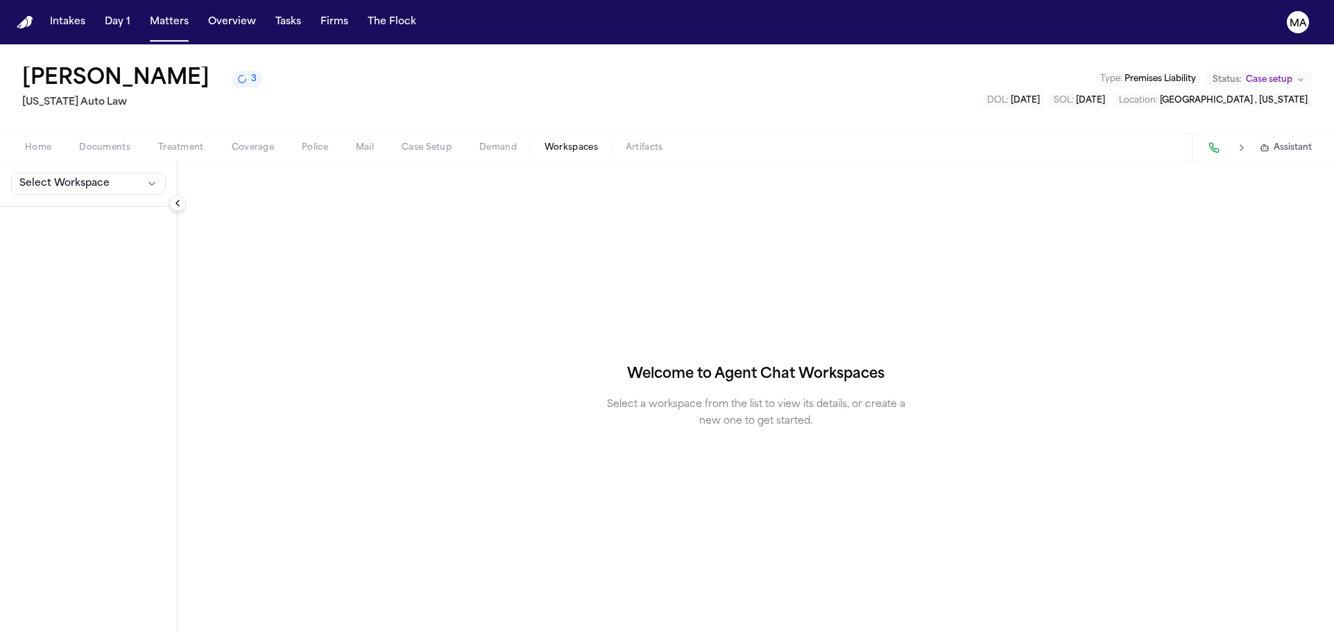
click at [479, 142] on span "Demand" at bounding box center [497, 147] width 37 height 11
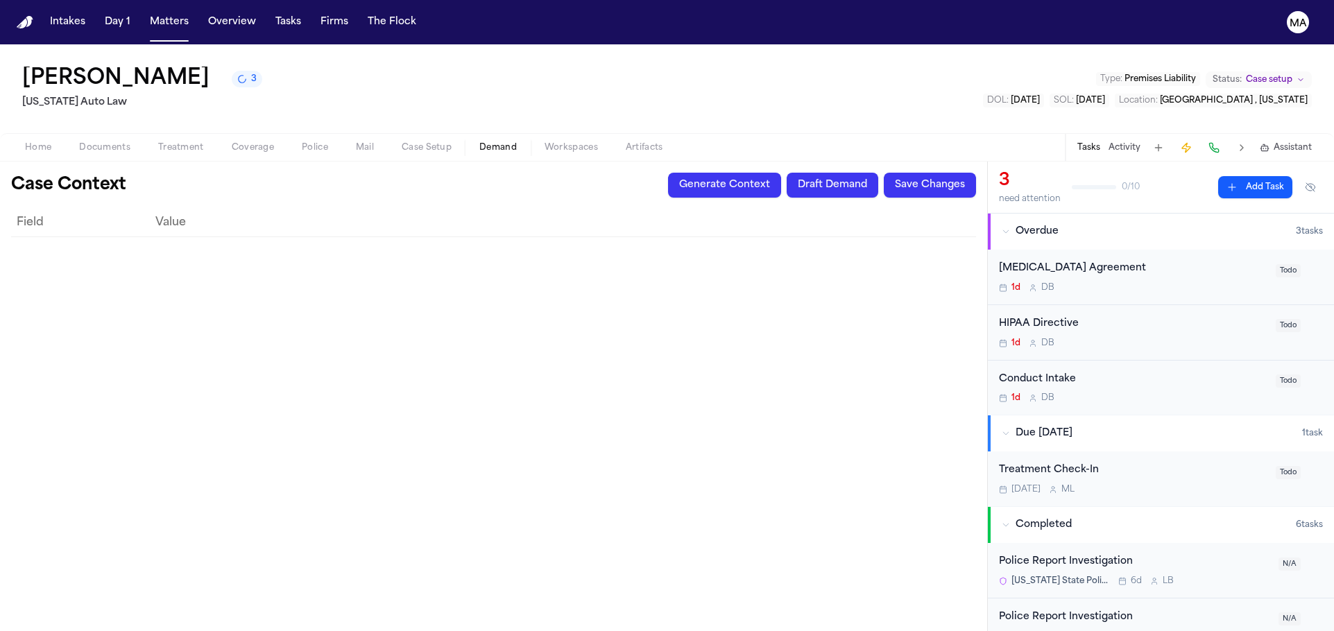
click at [1305, 133] on div "Home Documents Treatment Coverage Police Mail Case Setup Demand Workspaces Arti…" at bounding box center [667, 147] width 1334 height 28
click at [1305, 142] on span "Assistant" at bounding box center [1293, 147] width 38 height 11
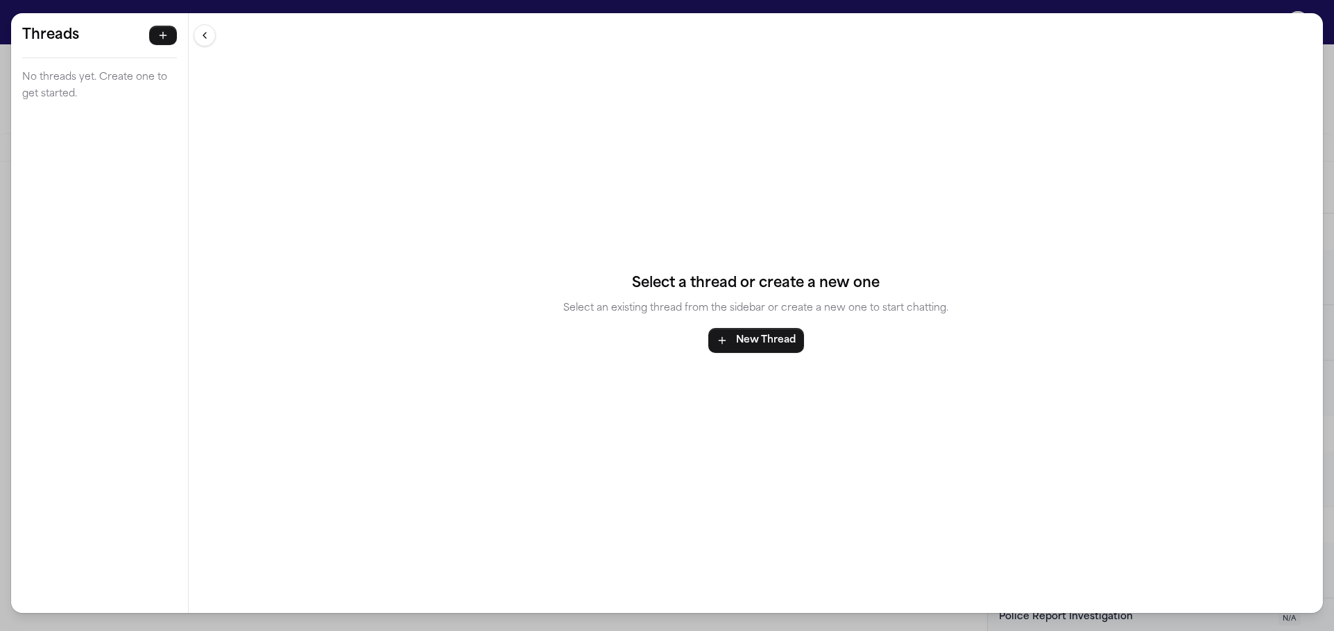
drag, startPoint x: 66, startPoint y: 49, endPoint x: 74, endPoint y: 49, distance: 7.7
click at [65, 69] on p "No threads yet. Create one to get started." at bounding box center [99, 85] width 155 height 33
click at [226, 6] on div "Threads No threads yet. Create one to get started. Threads No threads yet. Crea…" at bounding box center [667, 315] width 1334 height 631
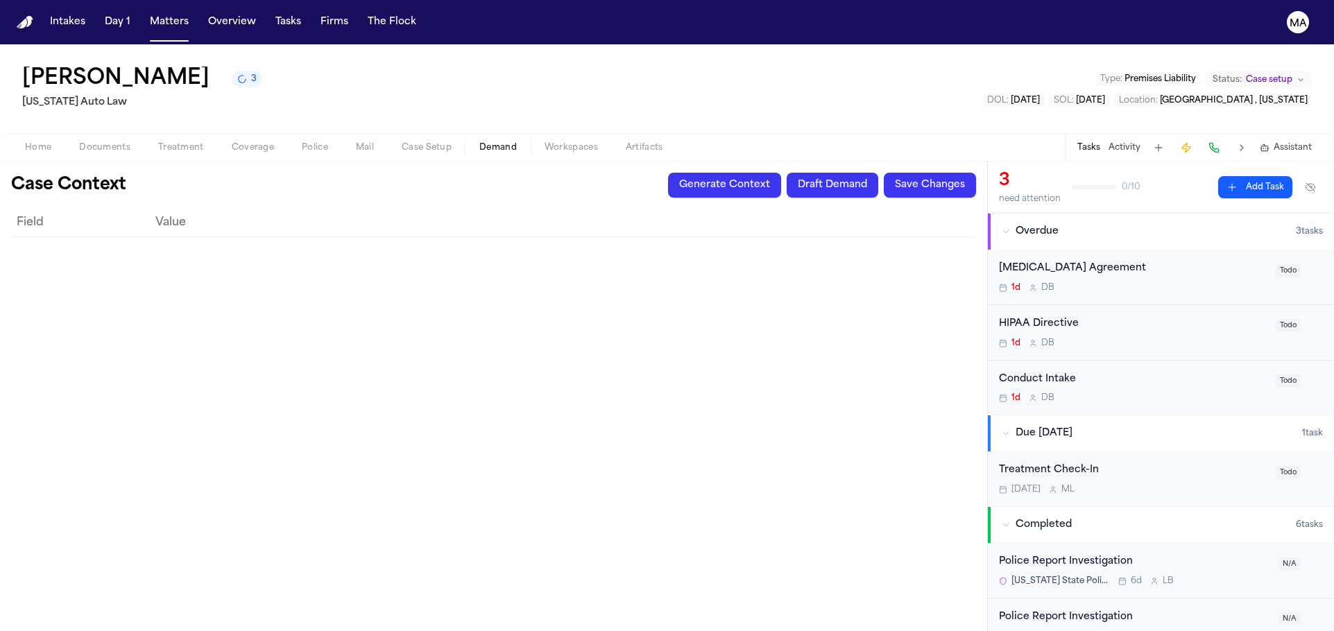
click at [538, 53] on div "[PERSON_NAME] 3 [US_STATE] Auto Law Type : Premises Liability Status: Case setu…" at bounding box center [667, 88] width 1334 height 89
click at [270, 16] on button "Tasks" at bounding box center [288, 22] width 37 height 25
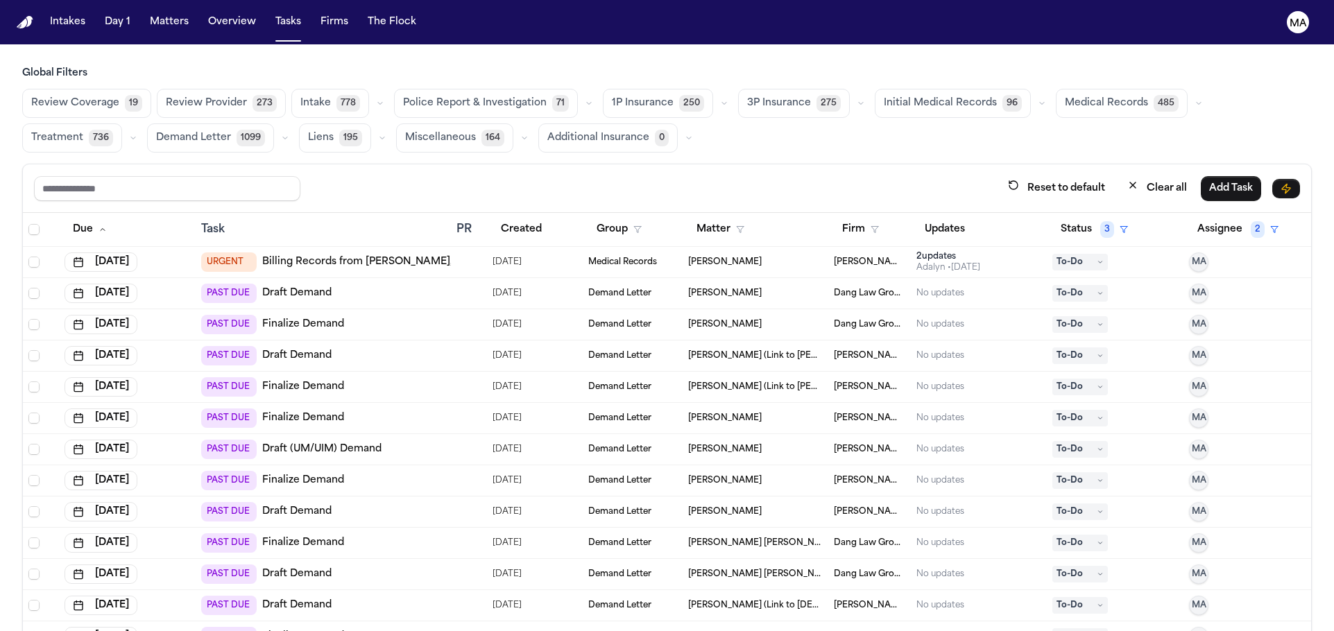
click at [231, 131] on span "Demand Letter" at bounding box center [193, 138] width 75 height 14
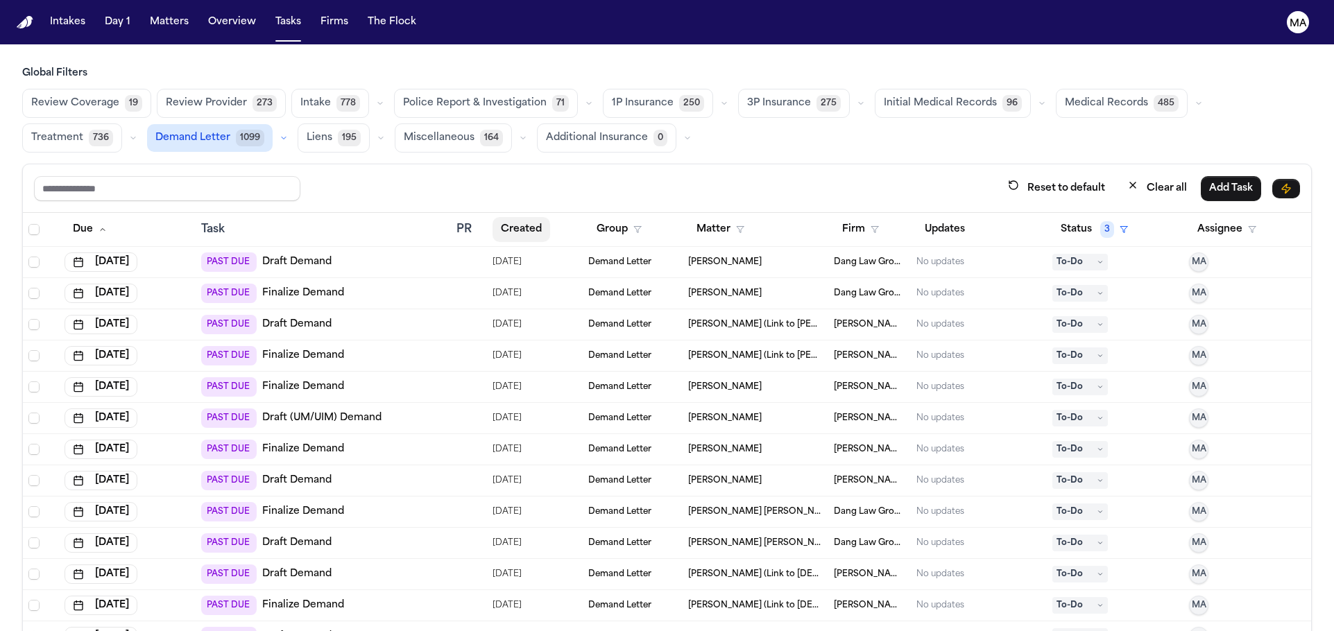
click at [516, 217] on button "Created" at bounding box center [522, 229] width 58 height 25
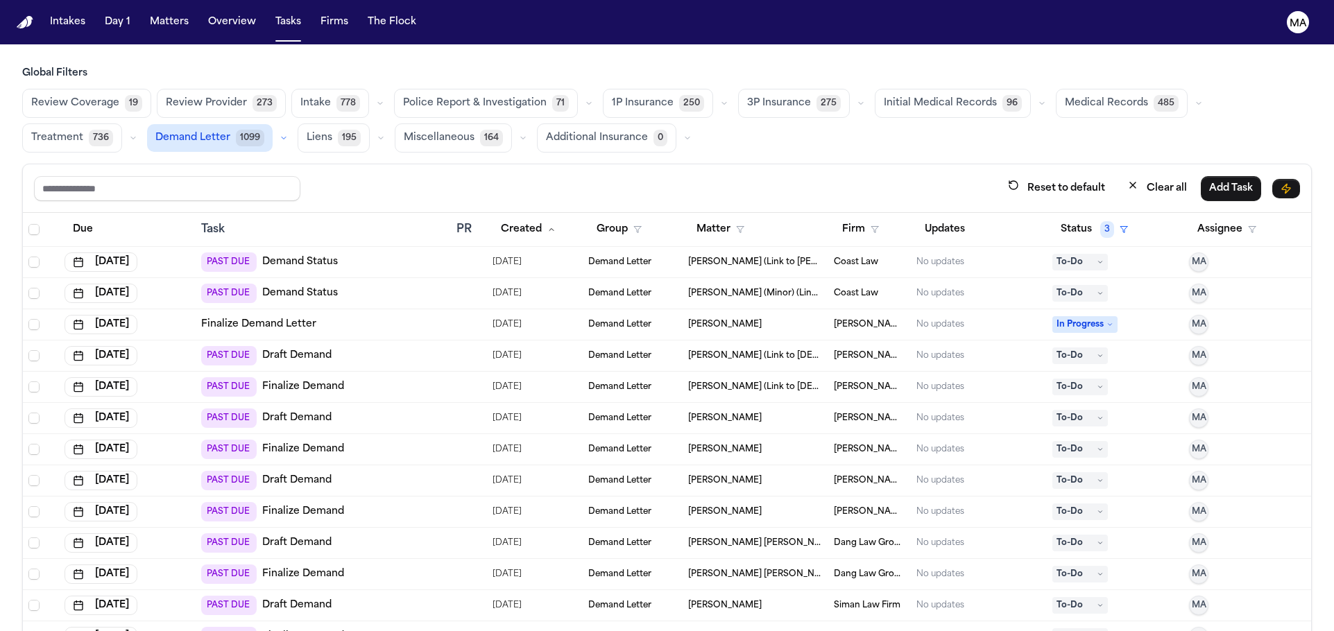
click at [144, 15] on button "Matters" at bounding box center [169, 22] width 50 height 25
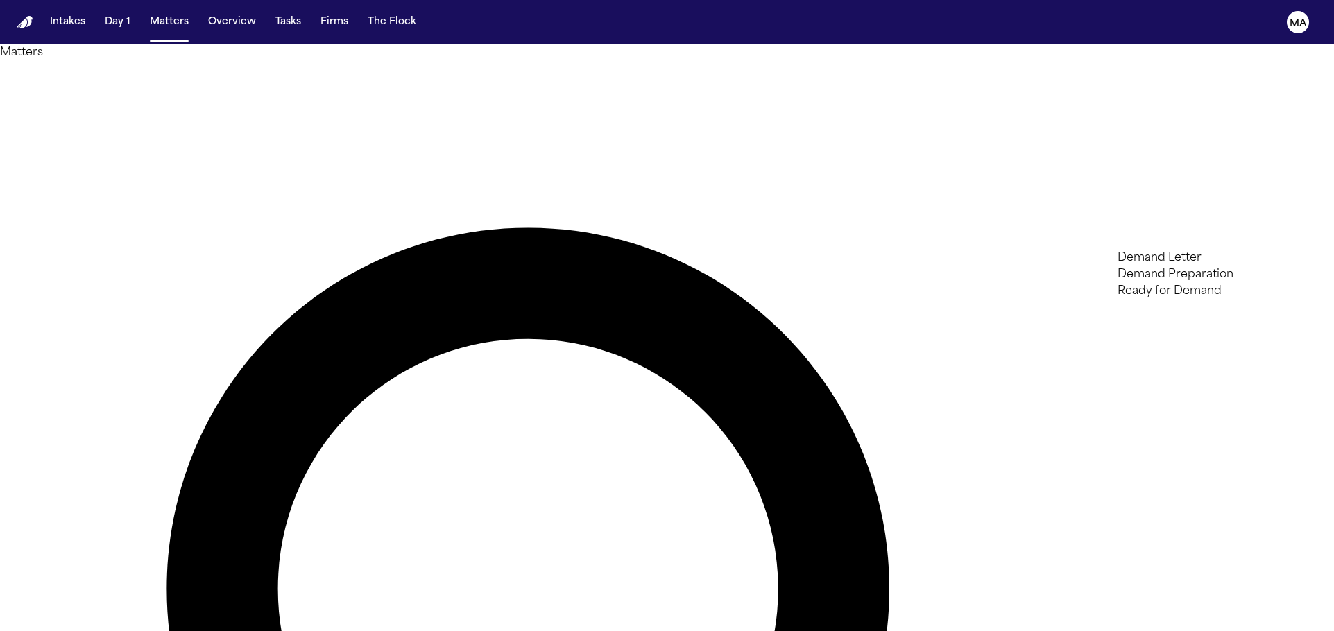
type input "****"
click at [1189, 278] on li "Demand Preparation" at bounding box center [1216, 274] width 197 height 17
type input "*****"
click at [1191, 273] on li "Ready for Demand" at bounding box center [1216, 265] width 197 height 17
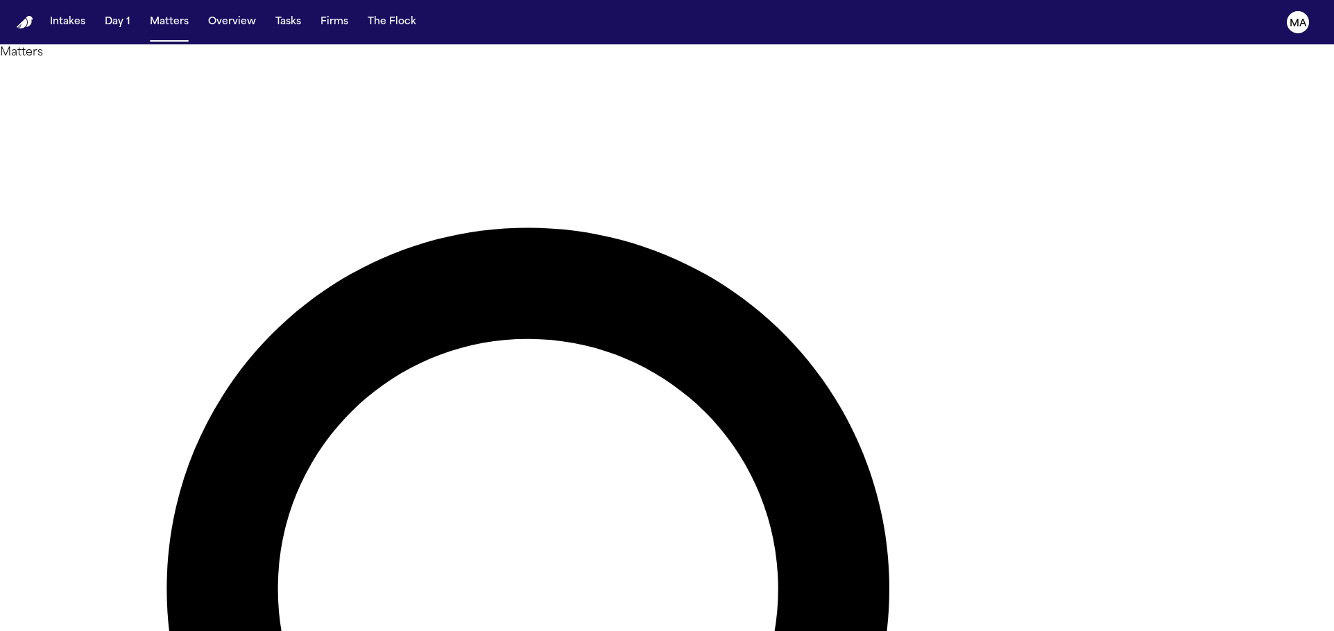
click at [534, 631] on div at bounding box center [667, 631] width 1334 height 0
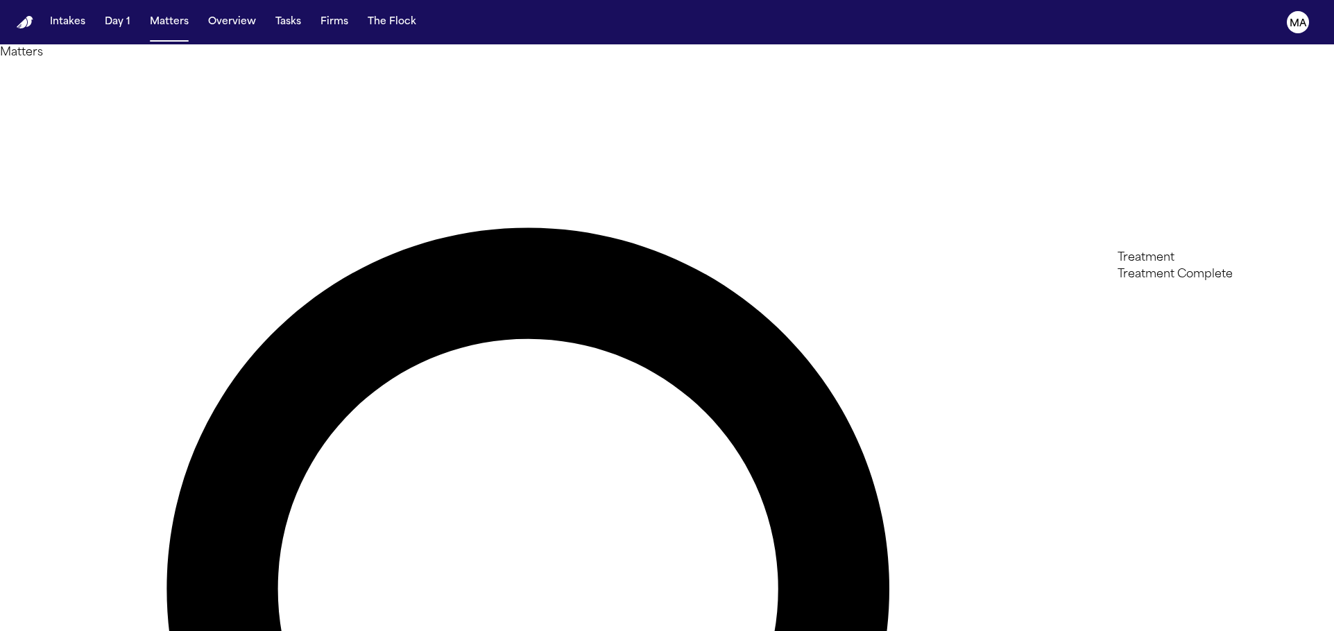
type input "*******"
type input "*"
type input "*****"
click at [1202, 283] on li "Treatment Complete" at bounding box center [1216, 274] width 197 height 17
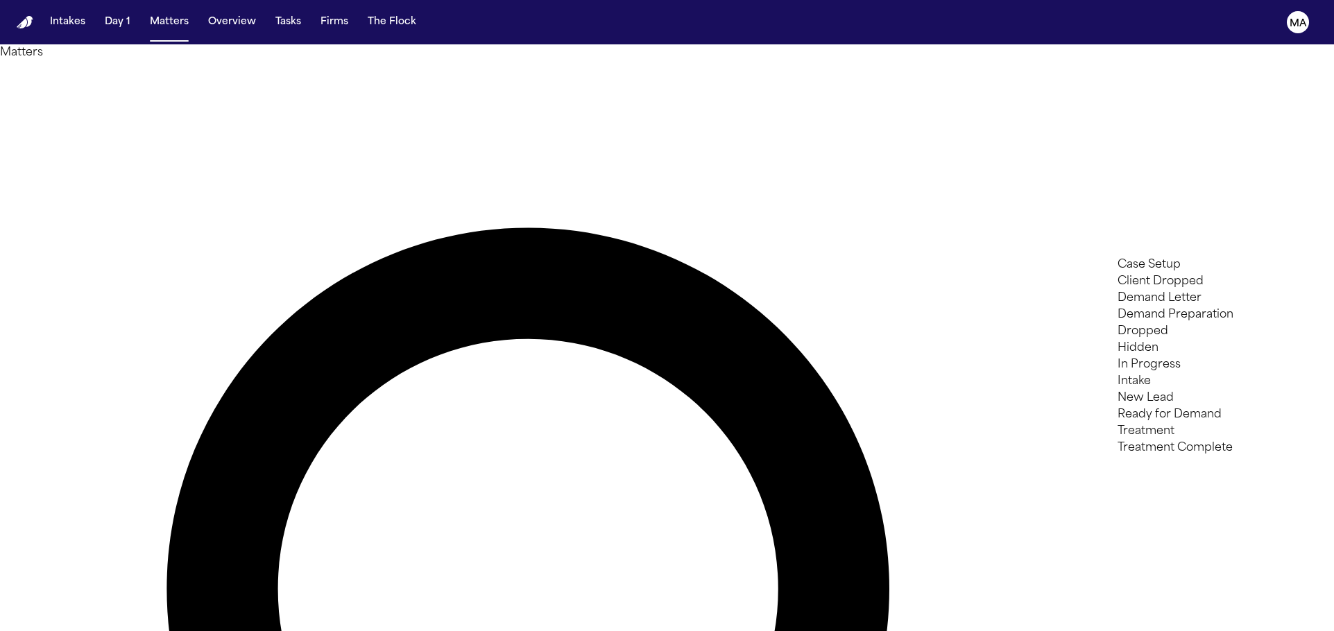
click at [720, 631] on div at bounding box center [667, 631] width 1334 height 0
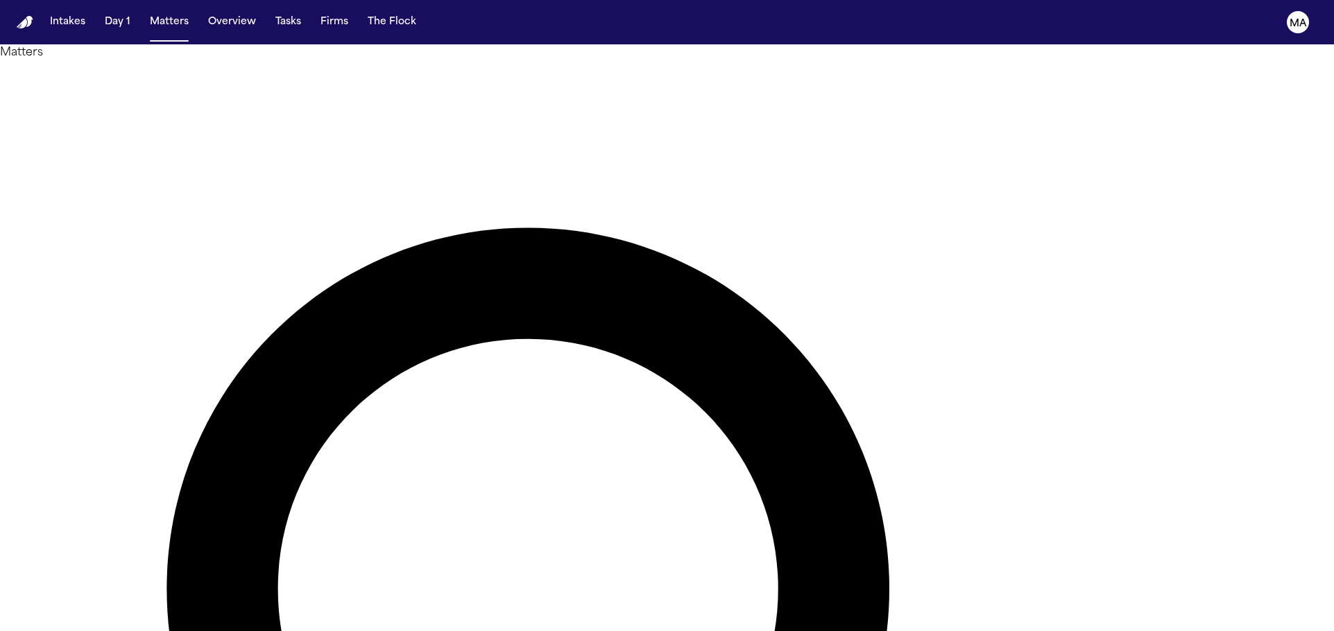
click at [695, 631] on div at bounding box center [667, 631] width 1334 height 0
